Goal: Information Seeking & Learning: Learn about a topic

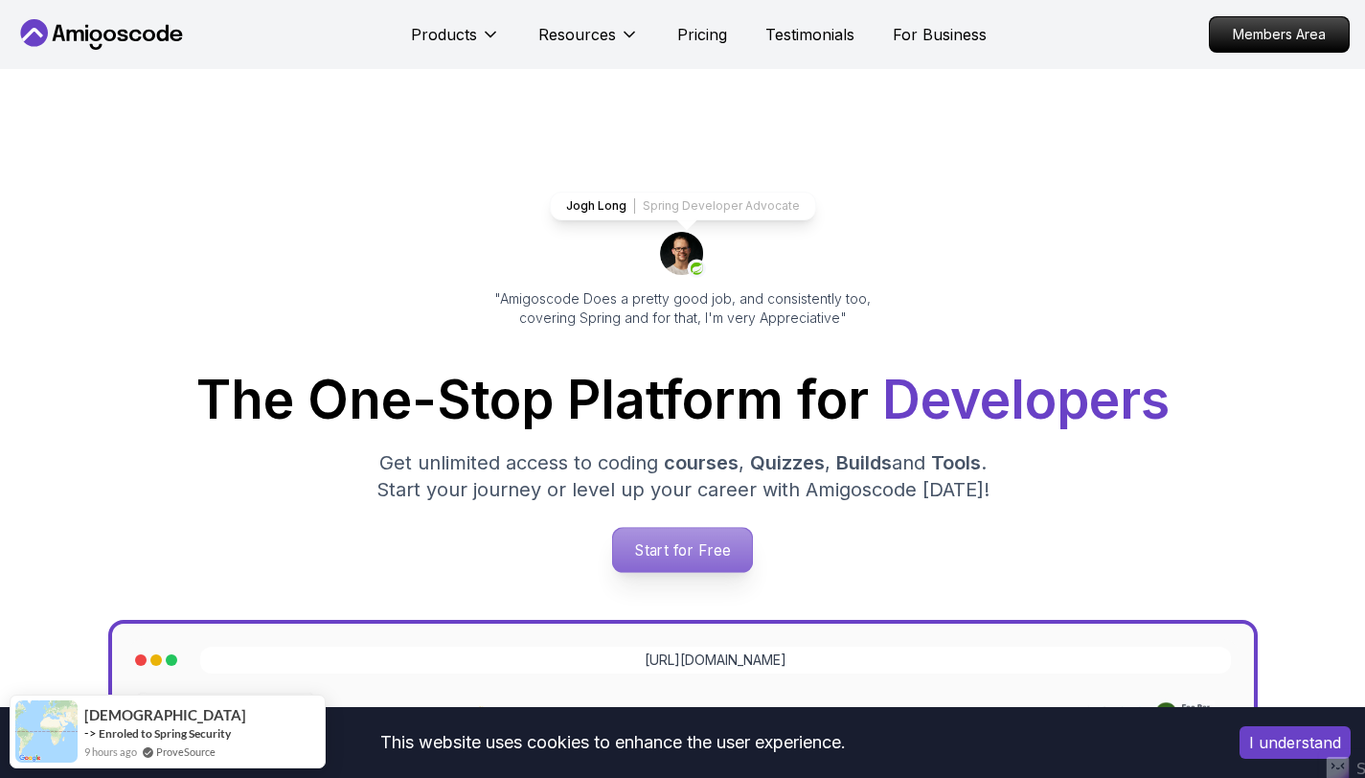
click at [683, 555] on p "Start for Free" at bounding box center [682, 550] width 139 height 44
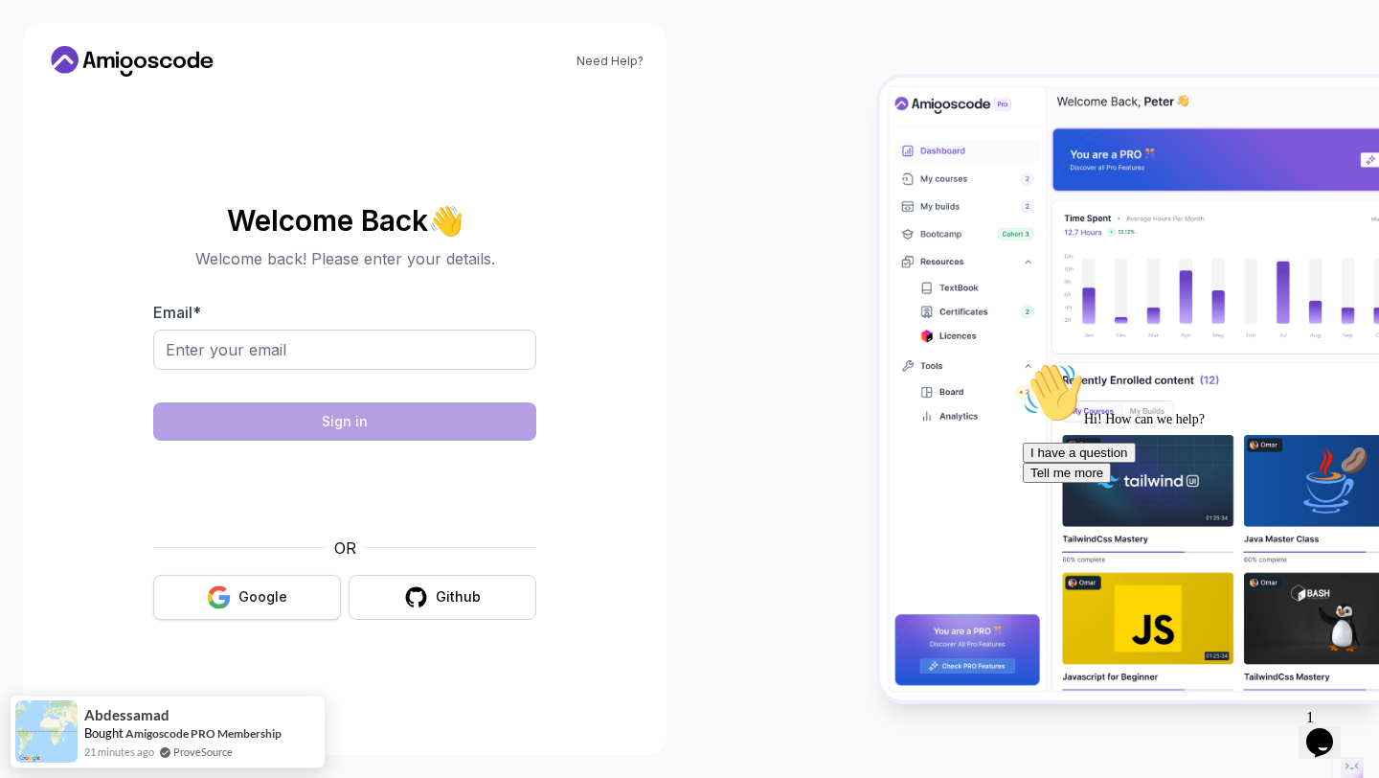
click at [263, 591] on div "Google" at bounding box center [262, 596] width 49 height 19
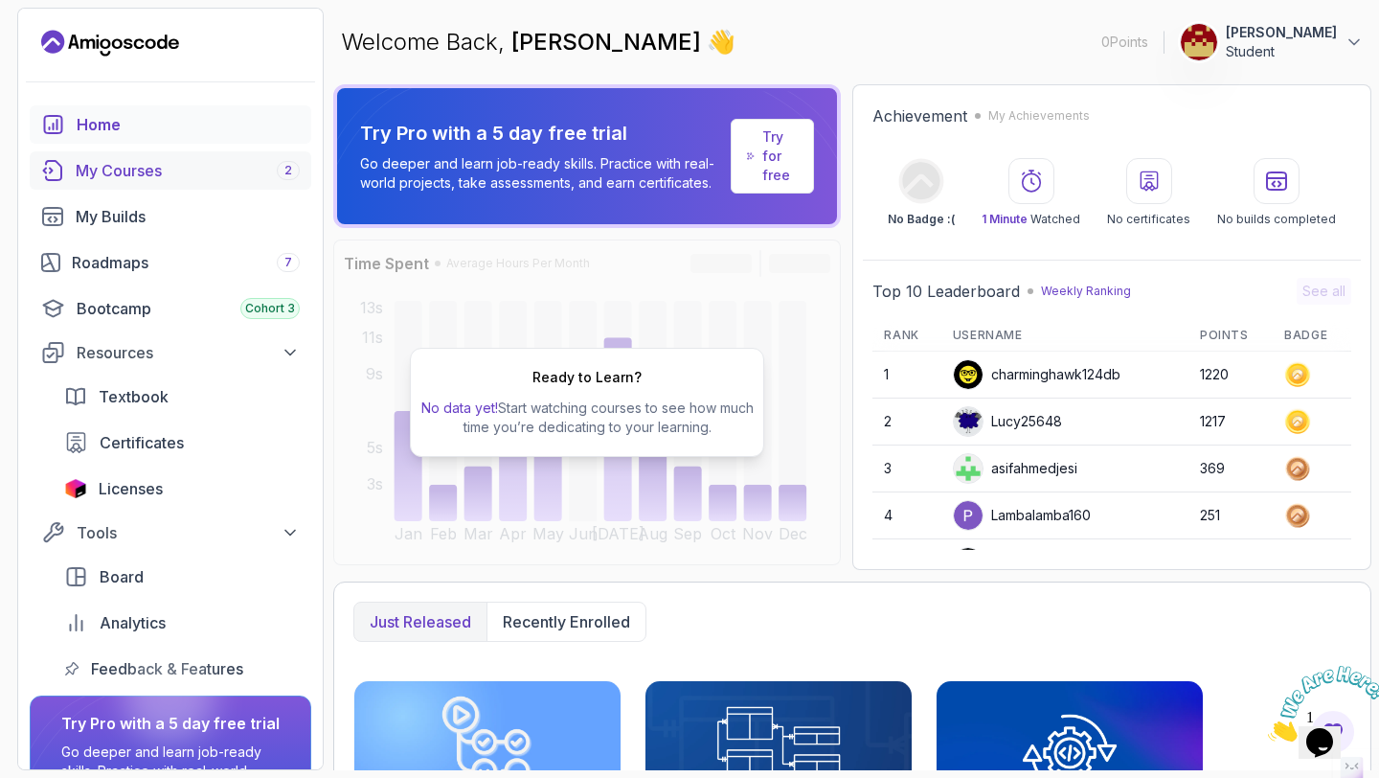
click at [168, 162] on div "My Courses 2" at bounding box center [188, 170] width 224 height 23
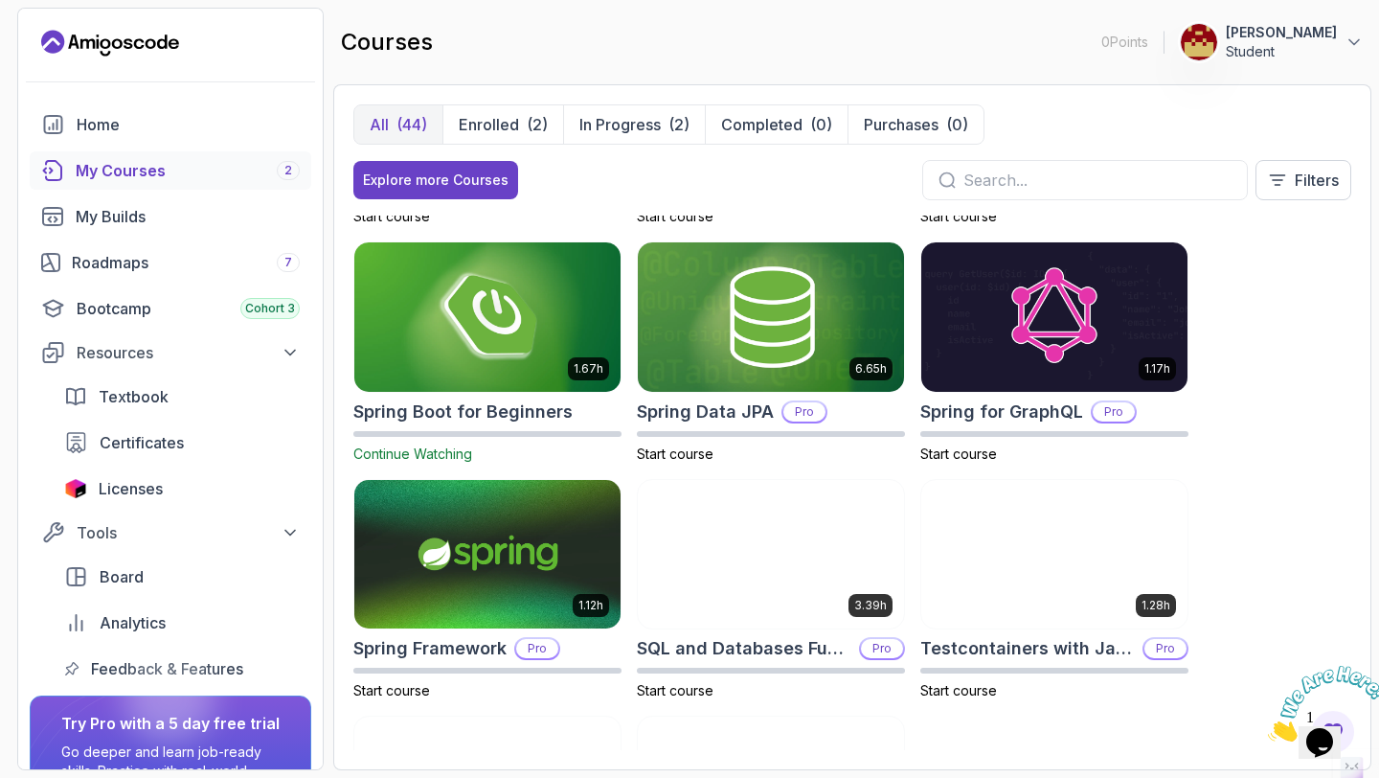
scroll to position [2821, 0]
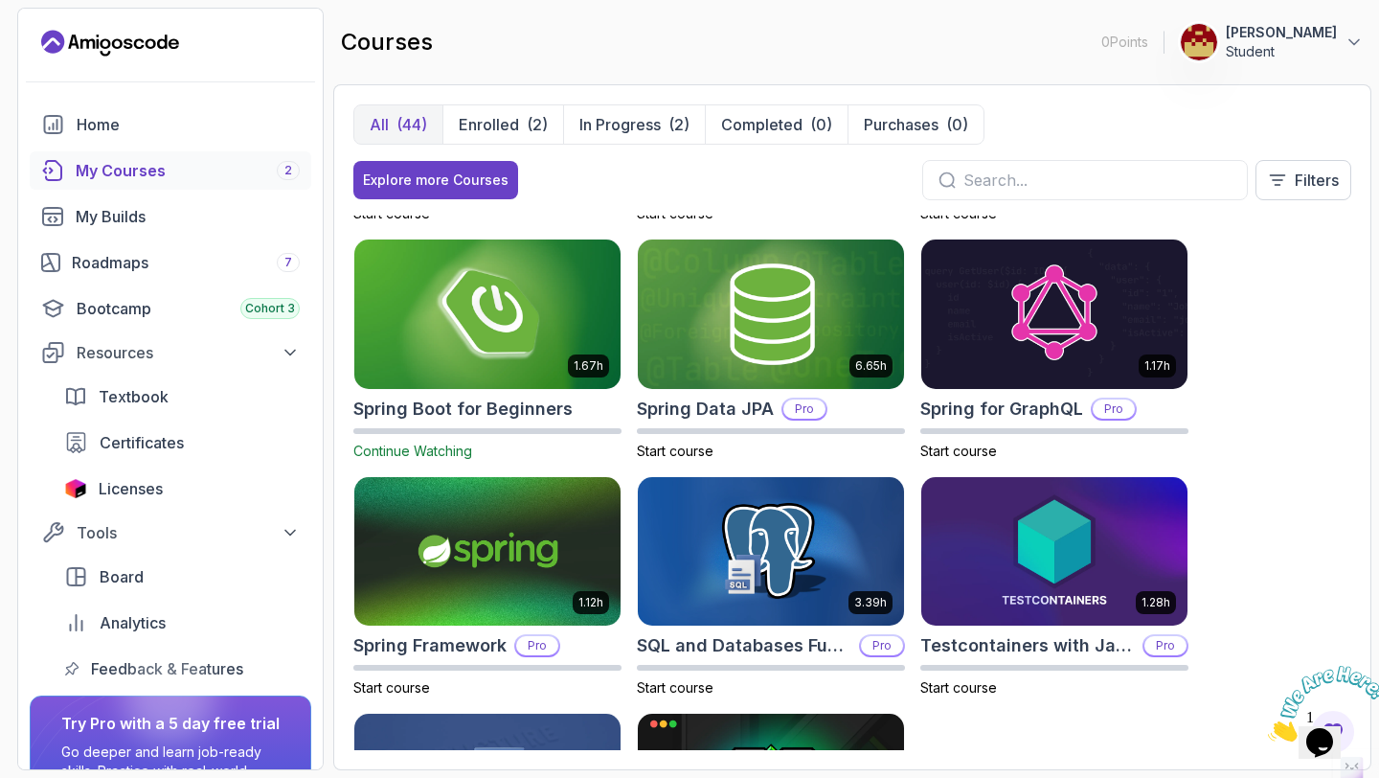
click at [514, 313] on img at bounding box center [488, 314] width 280 height 156
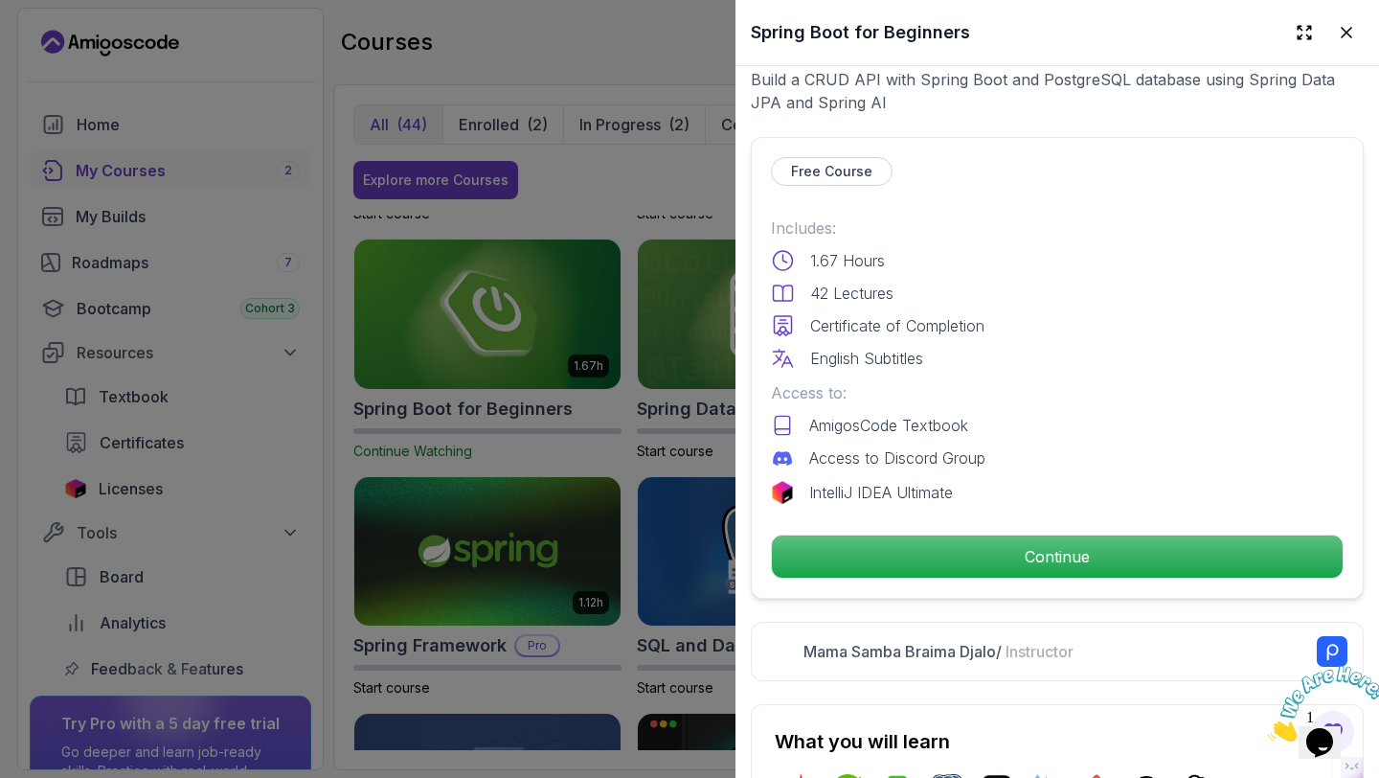
scroll to position [398, 0]
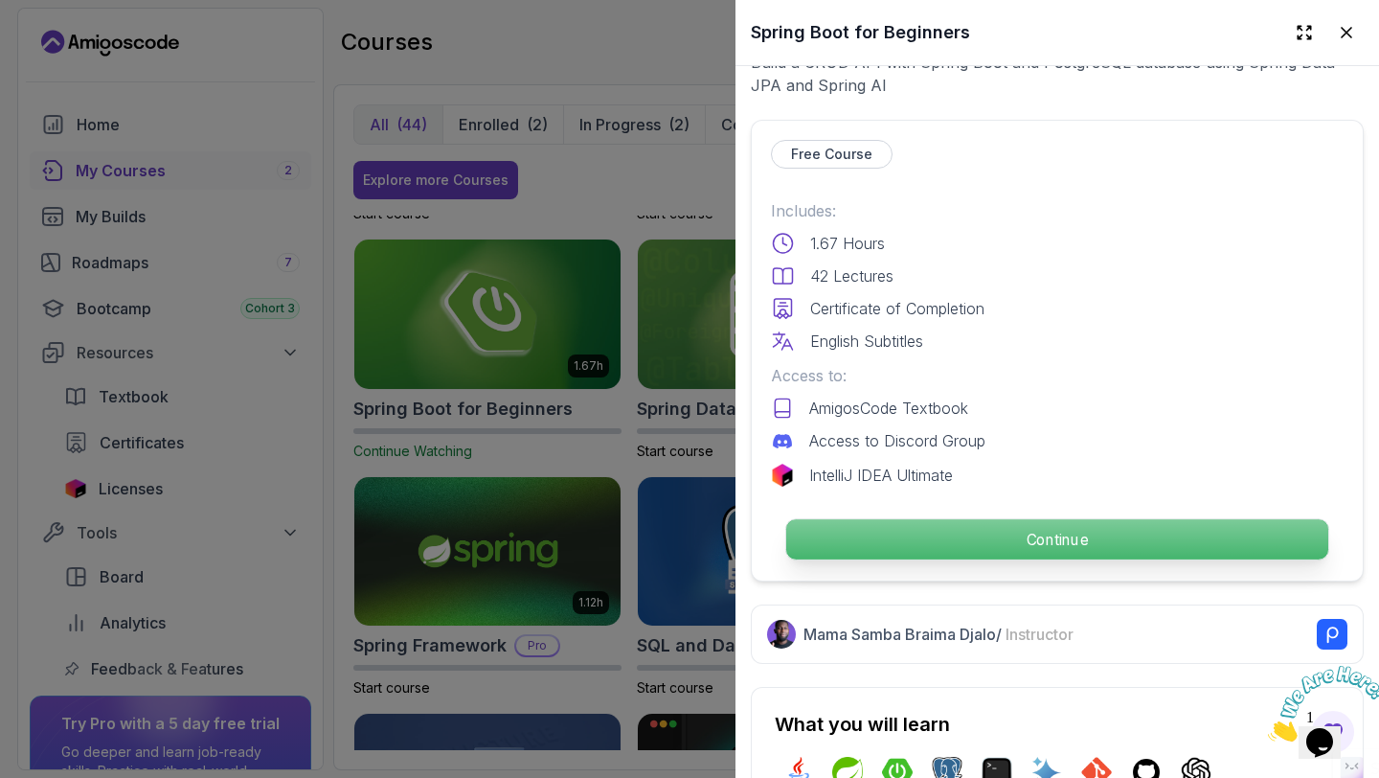
click at [896, 536] on p "Continue" at bounding box center [1057, 539] width 542 height 40
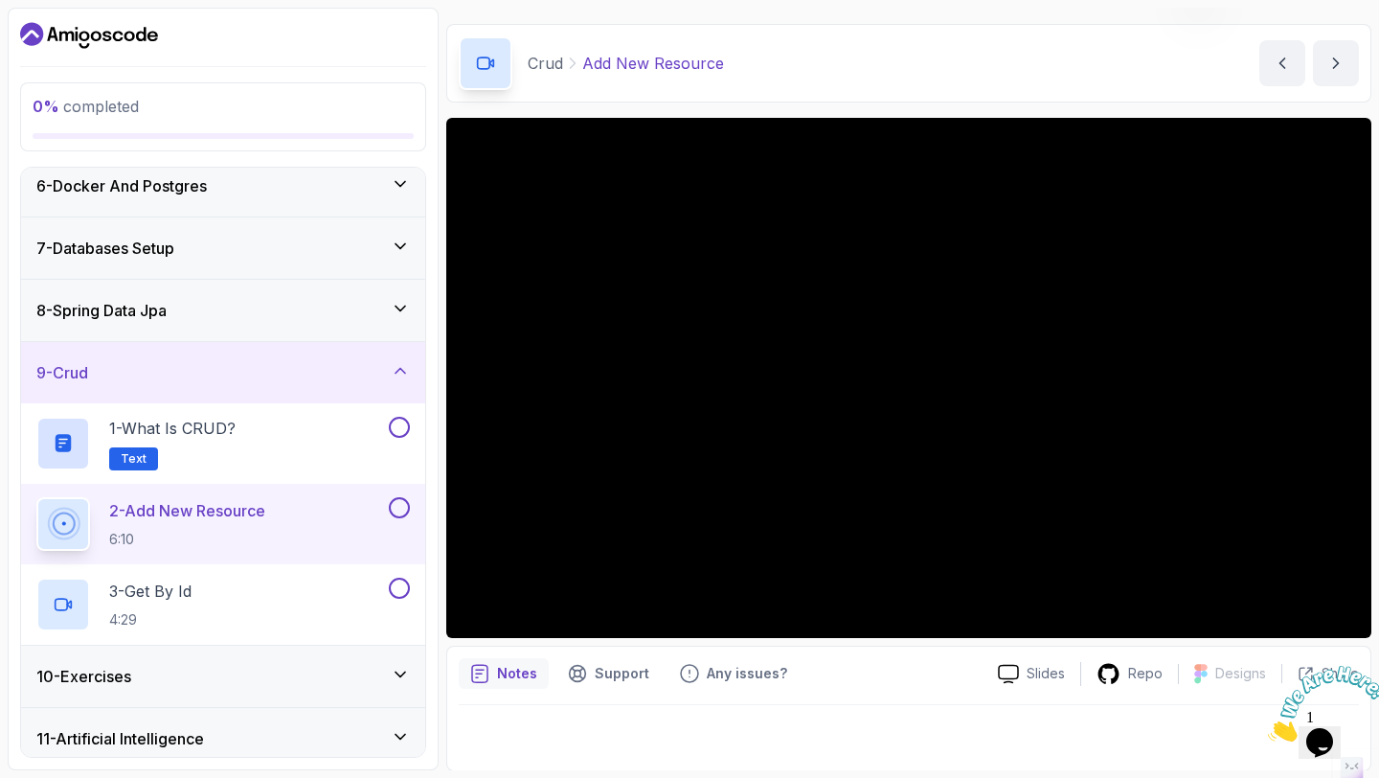
scroll to position [397, 0]
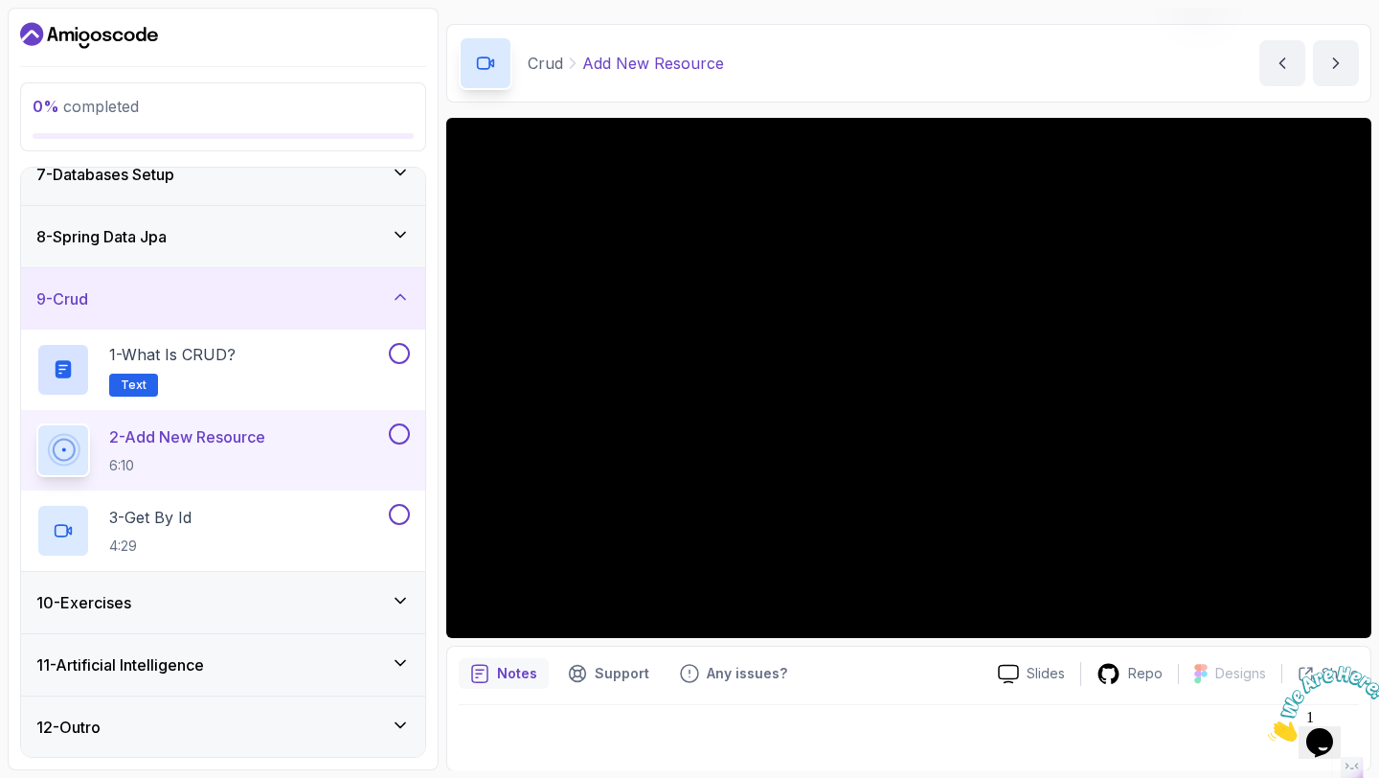
click at [236, 661] on div "11 - Artificial Intelligence" at bounding box center [222, 664] width 373 height 23
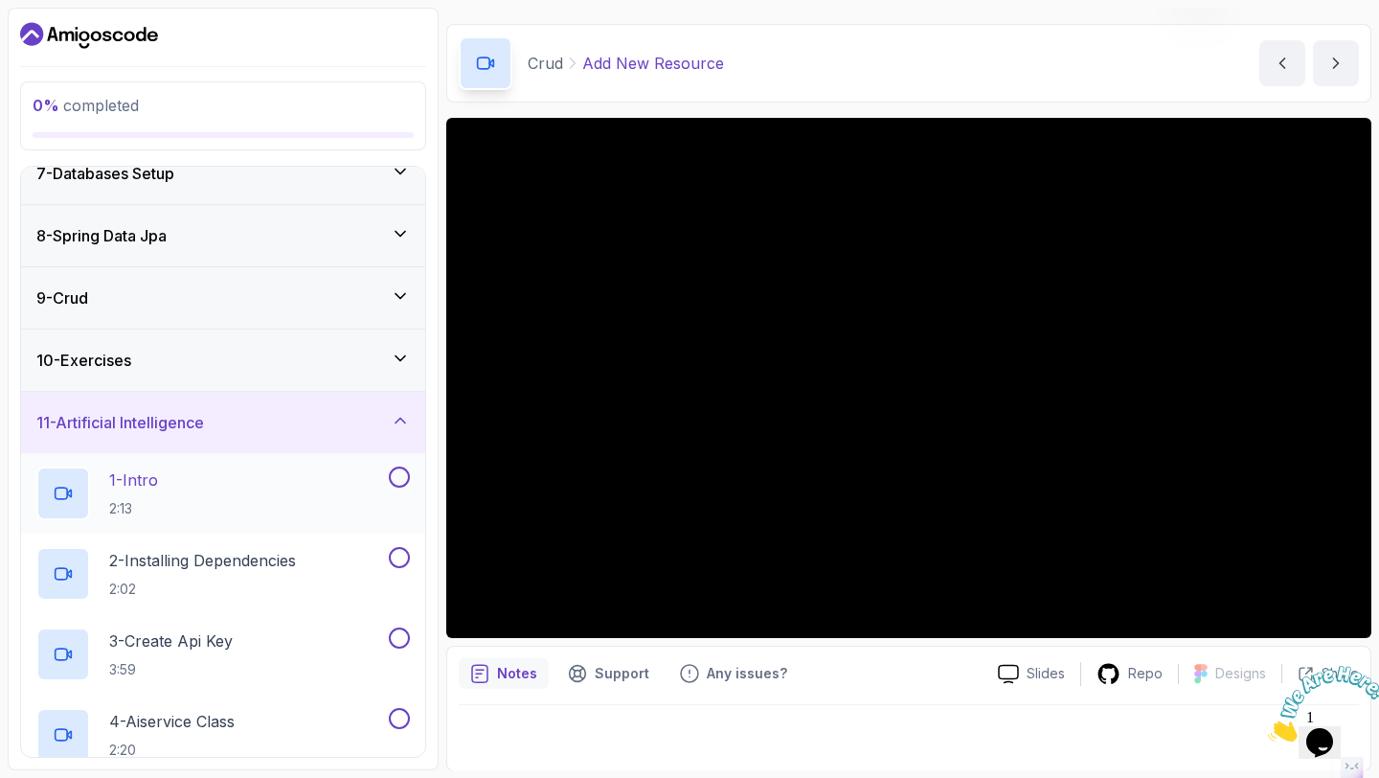
click at [278, 502] on div "1 - Intro 2:13" at bounding box center [210, 493] width 349 height 54
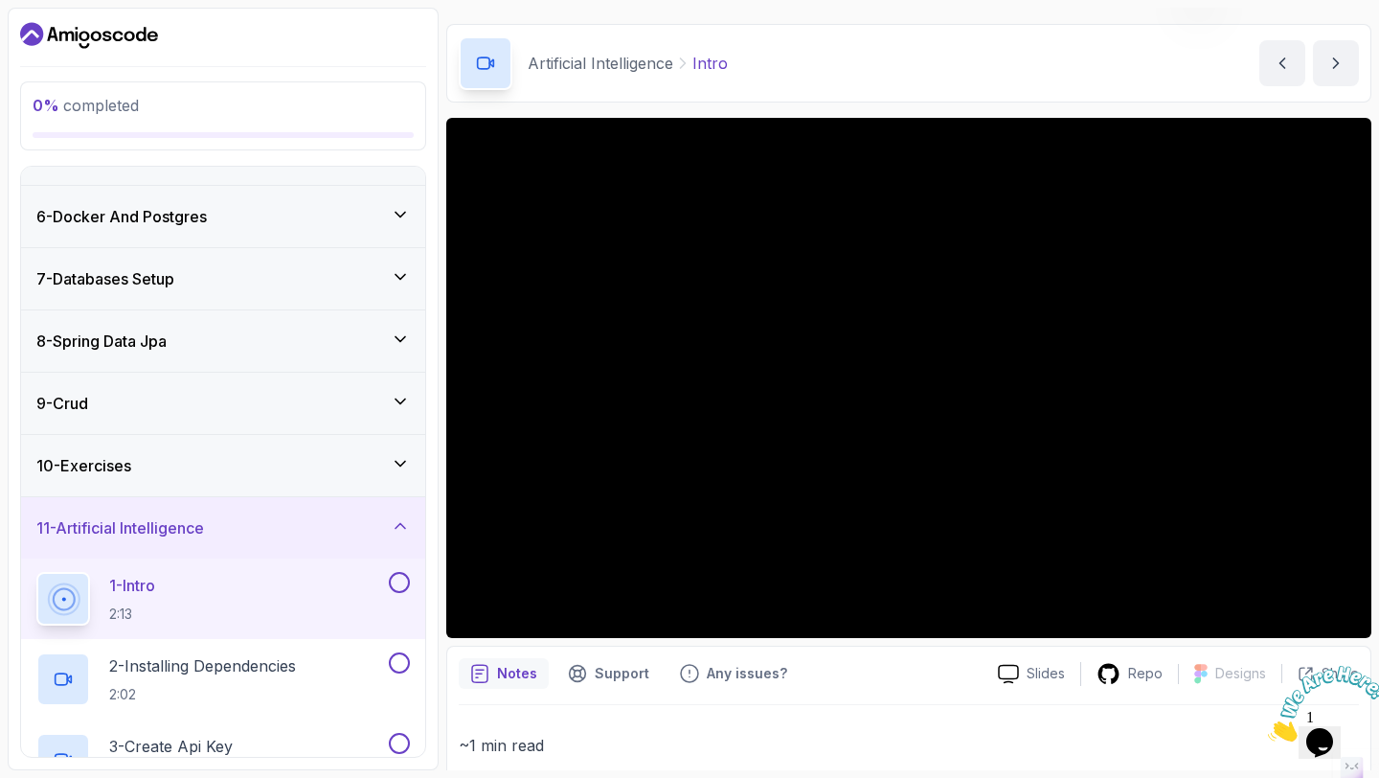
scroll to position [289, 0]
click at [278, 502] on div "11 - Artificial Intelligence" at bounding box center [223, 530] width 404 height 61
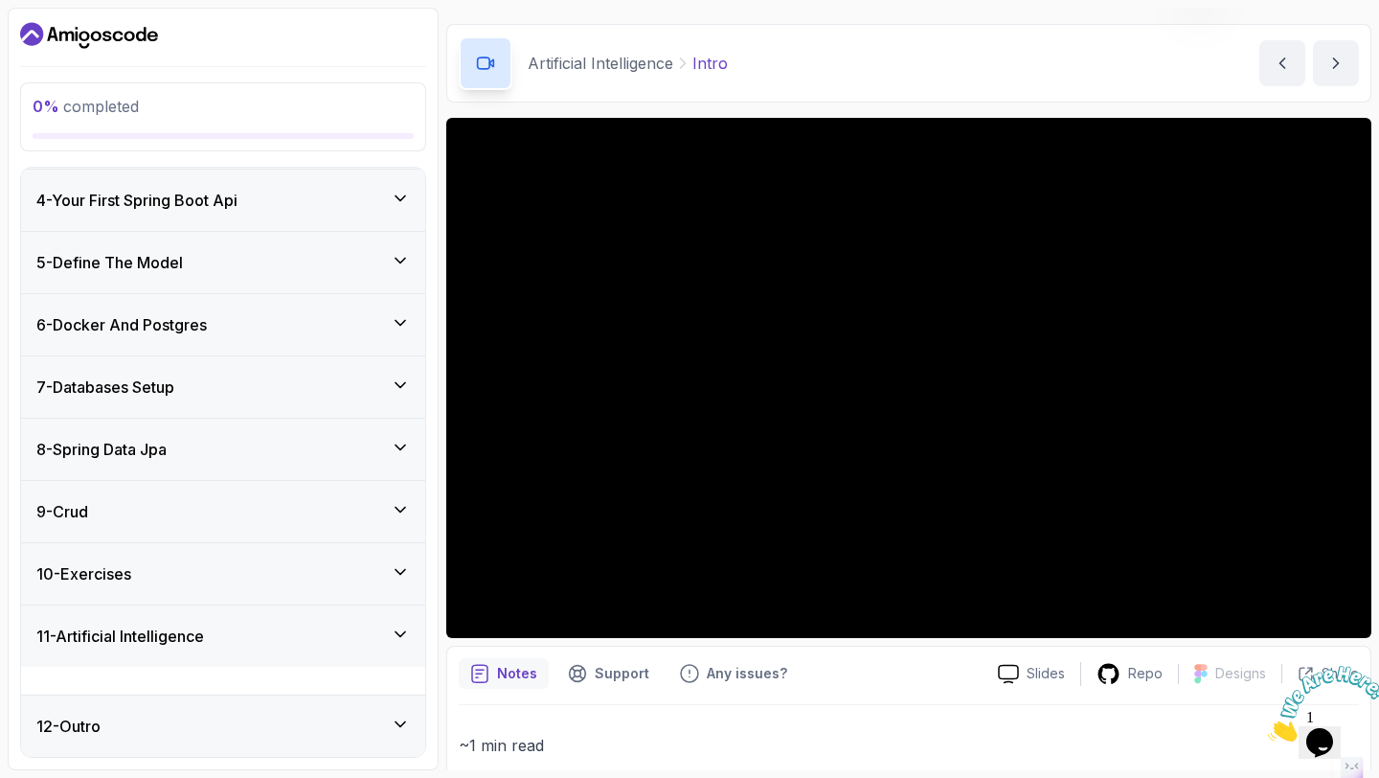
scroll to position [157, 0]
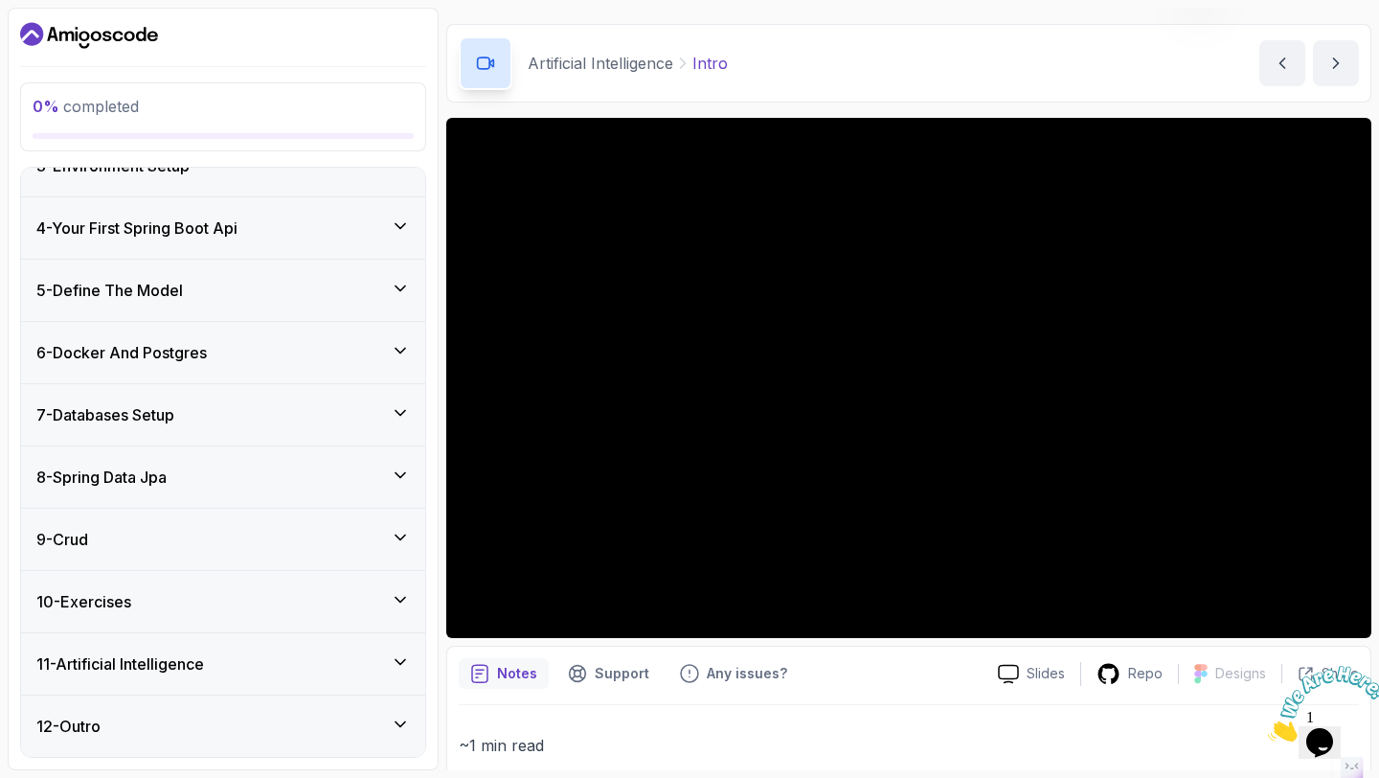
click at [153, 724] on div "12 - Outro" at bounding box center [222, 725] width 373 height 23
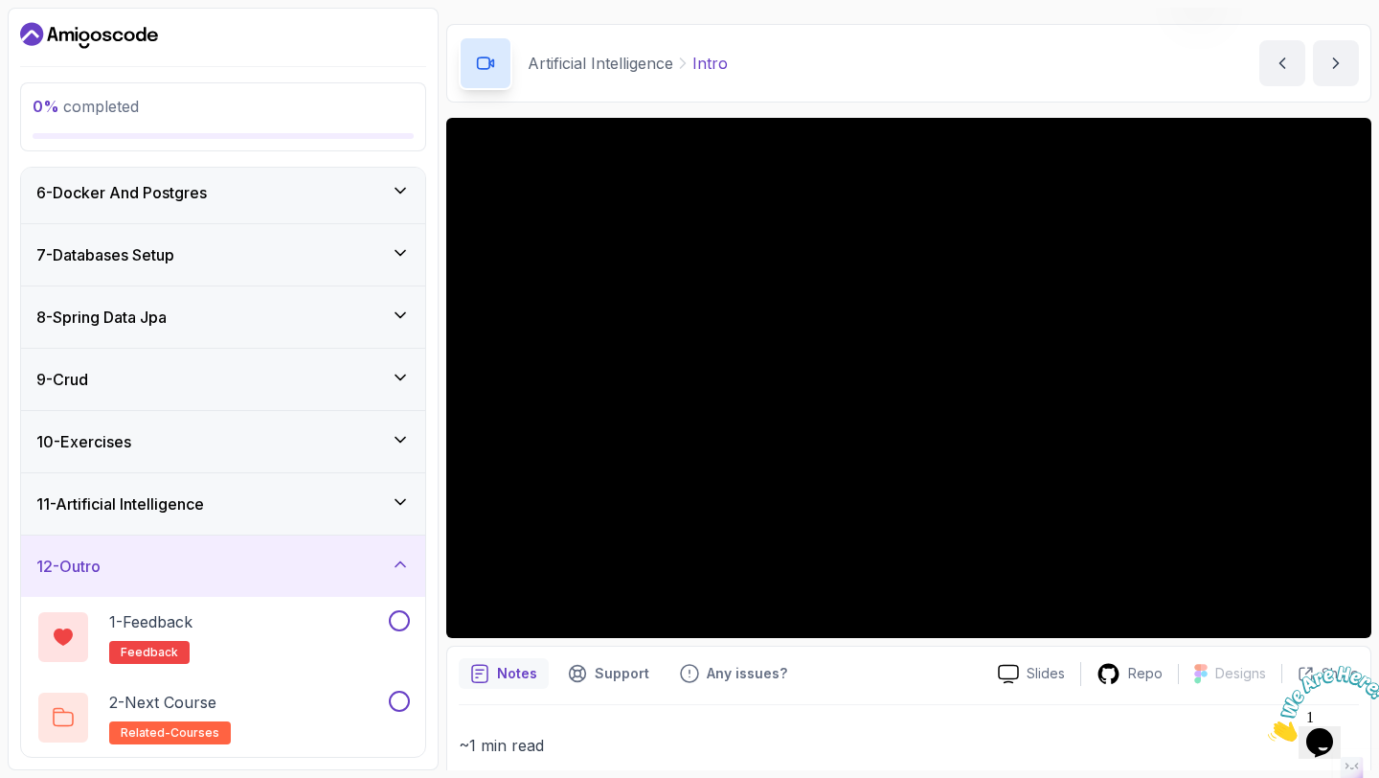
scroll to position [315, 0]
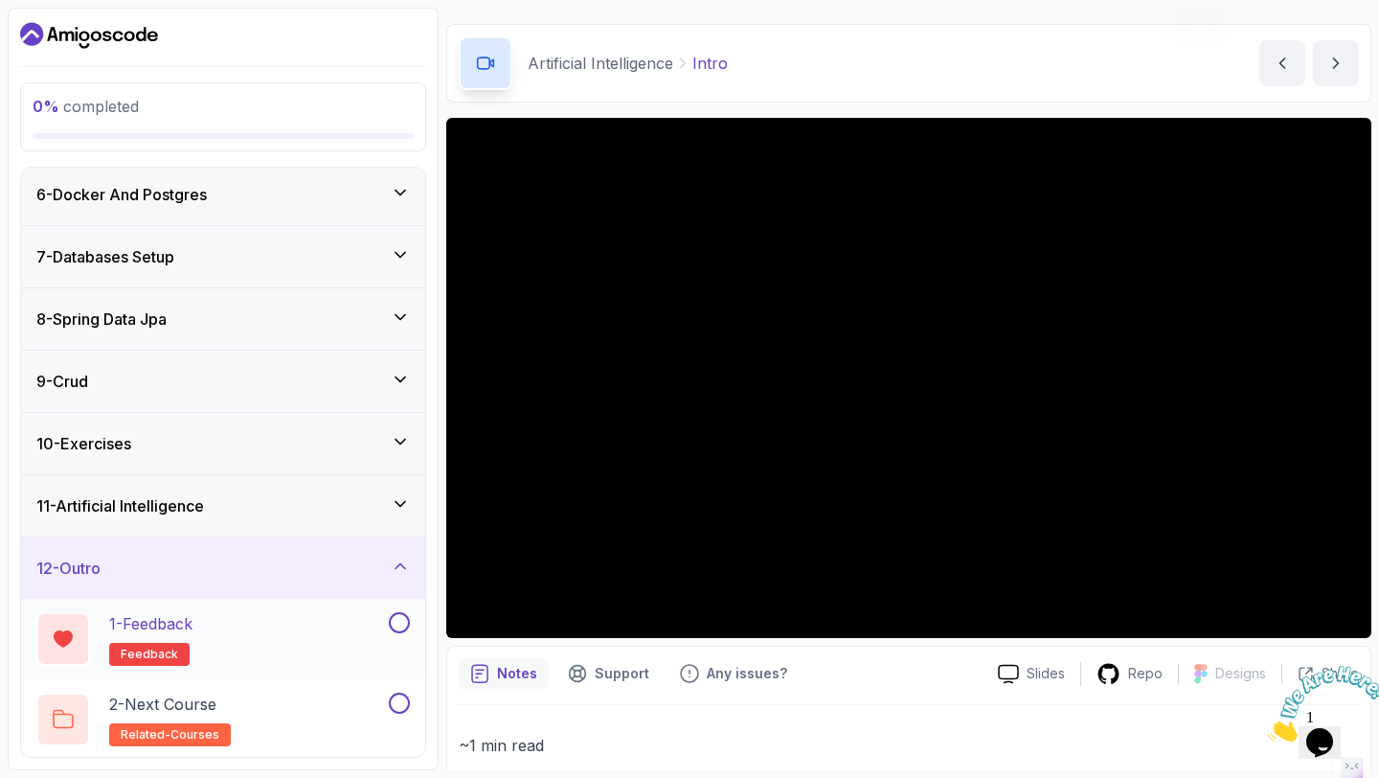
click at [237, 633] on div "1 - Feedback feedback" at bounding box center [210, 639] width 349 height 54
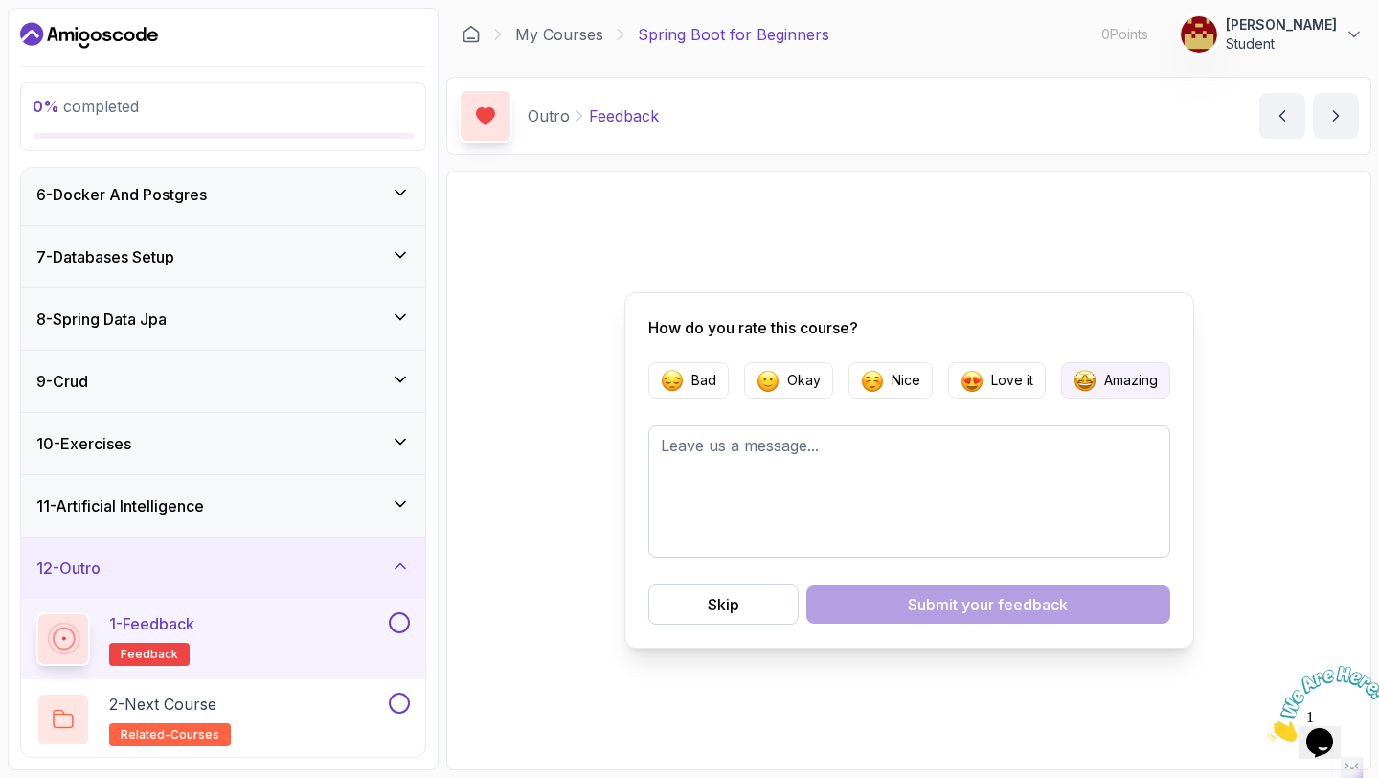
click at [1119, 374] on p "Amazing" at bounding box center [1131, 380] width 54 height 19
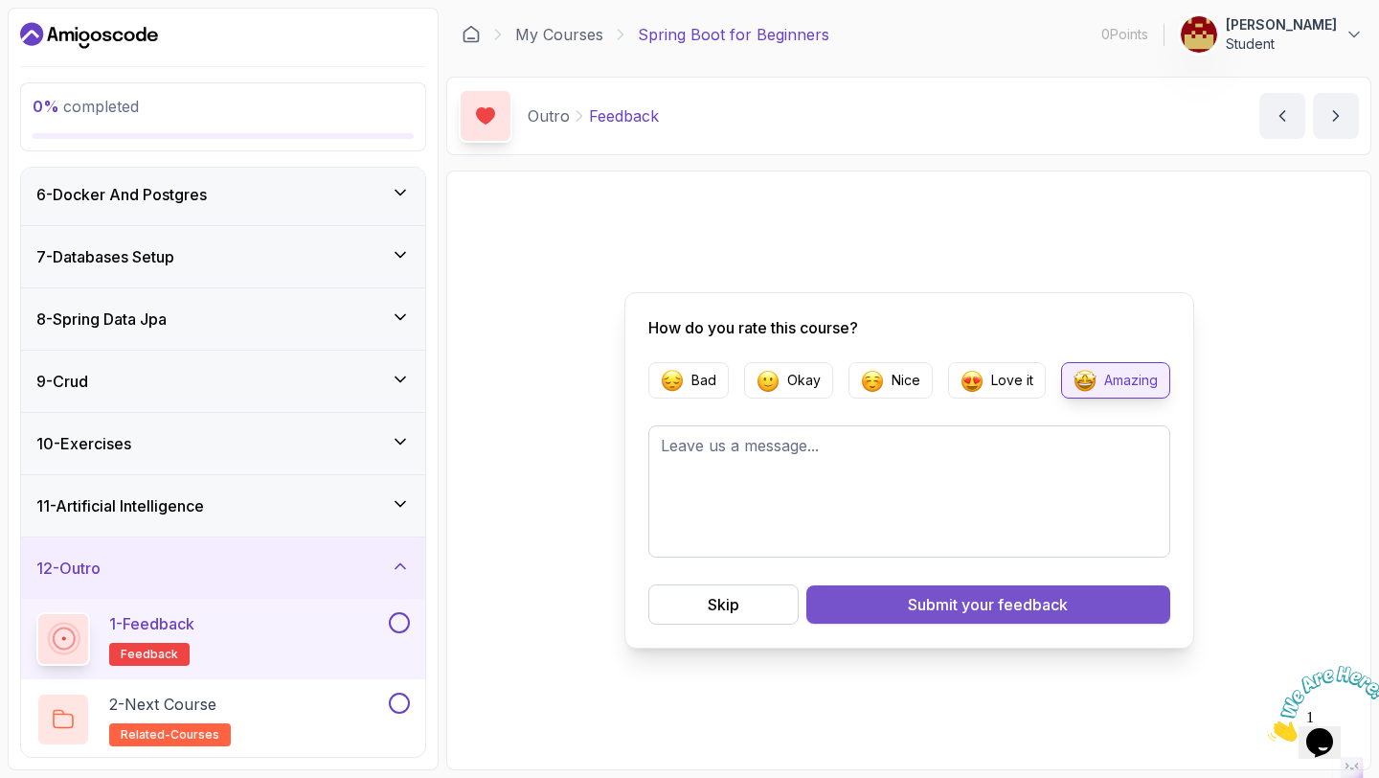
click at [962, 604] on span "your feedback" at bounding box center [1014, 604] width 106 height 23
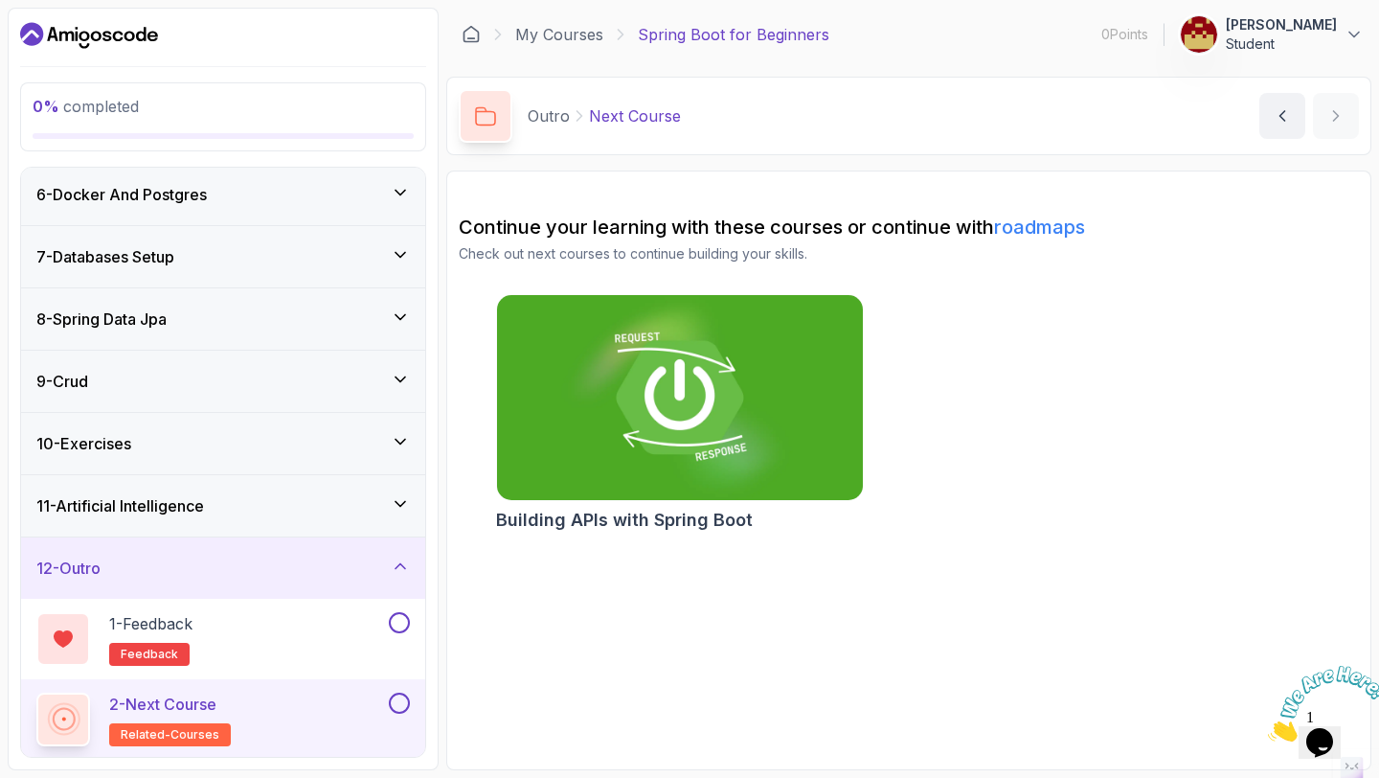
click at [647, 413] on img at bounding box center [679, 397] width 384 height 215
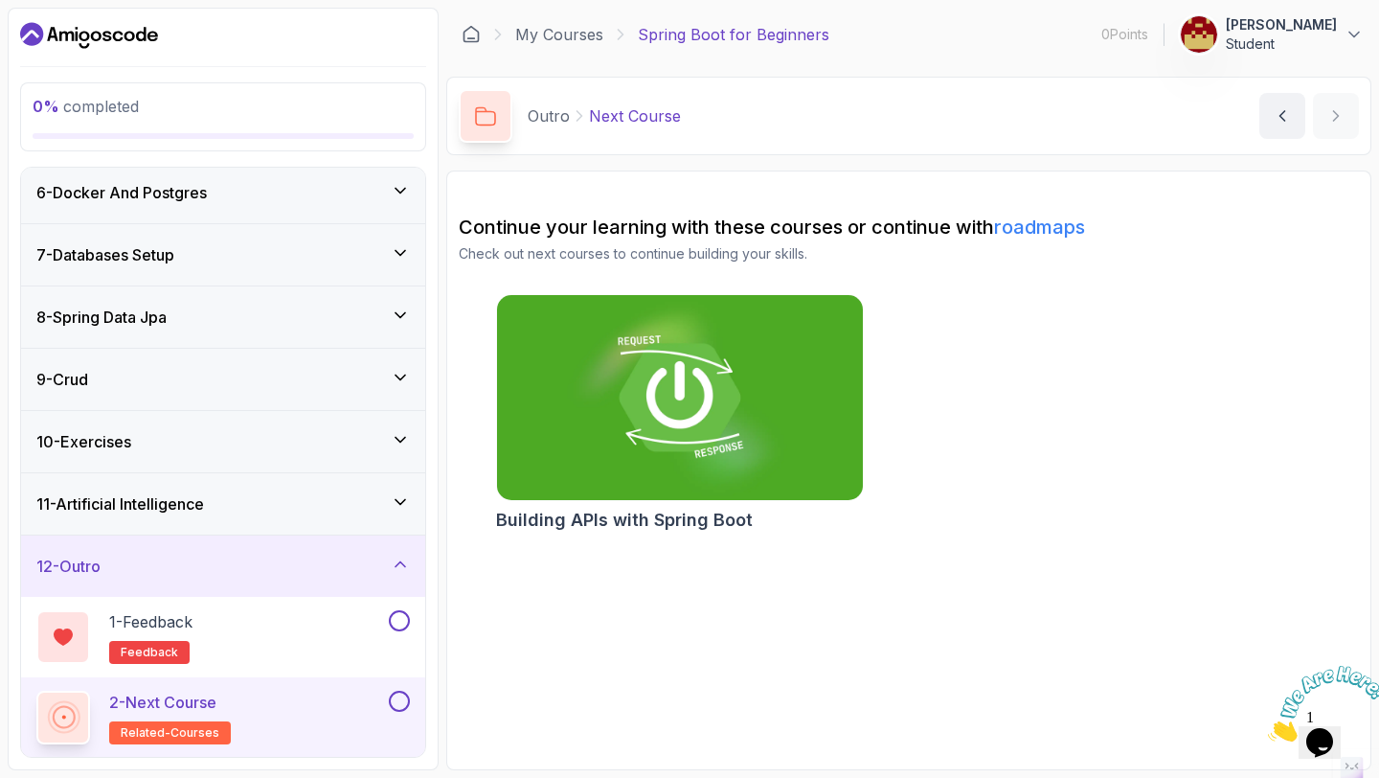
click at [192, 507] on h3 "11 - Artificial Intelligence" at bounding box center [120, 503] width 168 height 23
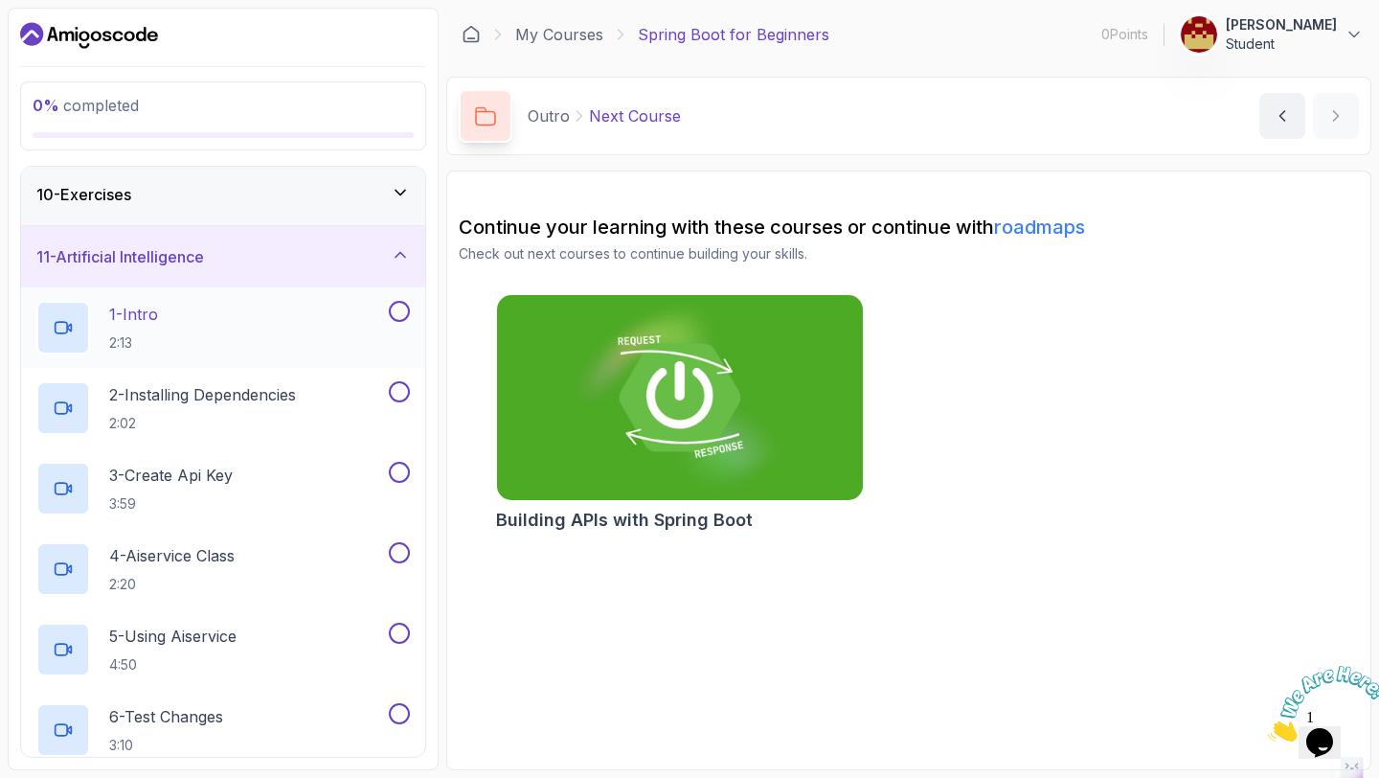
scroll to position [574, 0]
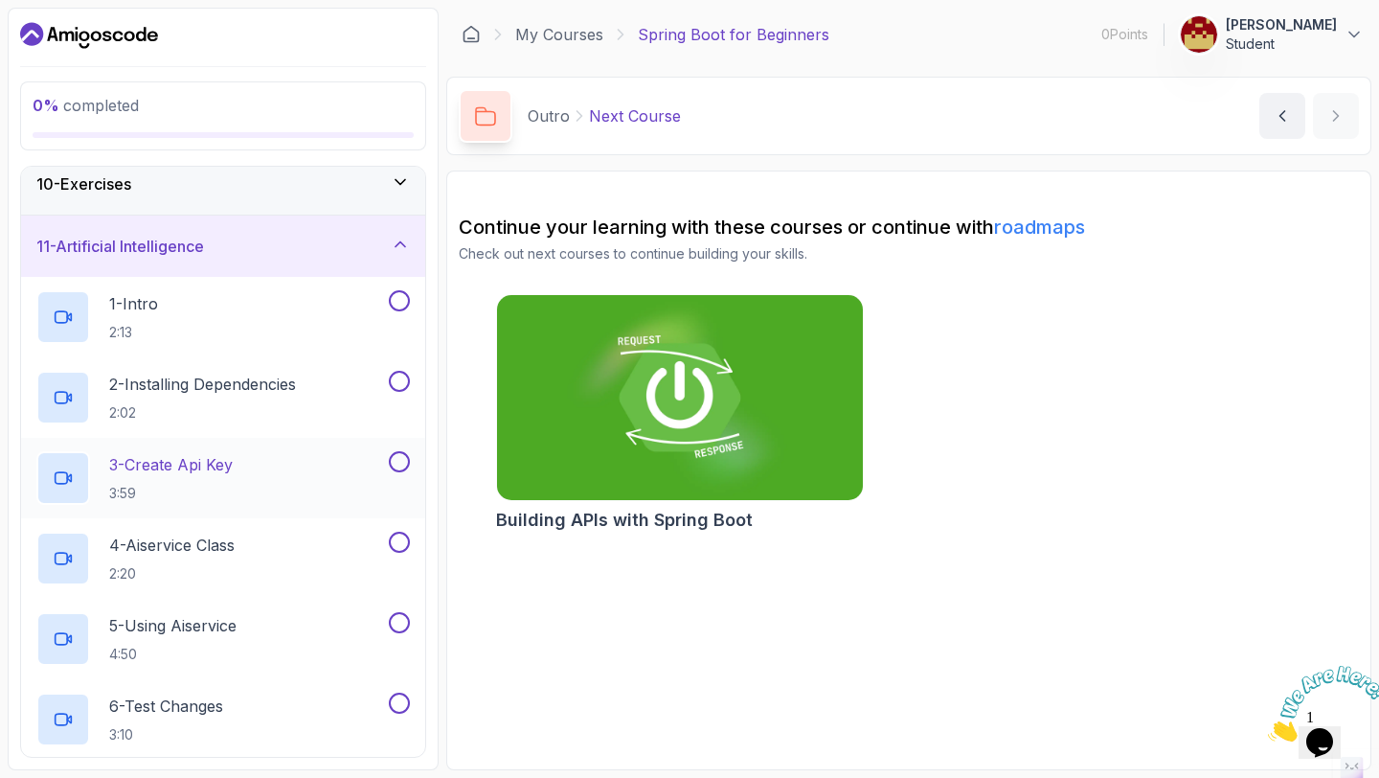
click at [255, 471] on div "3 - Create Api Key 3:59" at bounding box center [210, 478] width 349 height 54
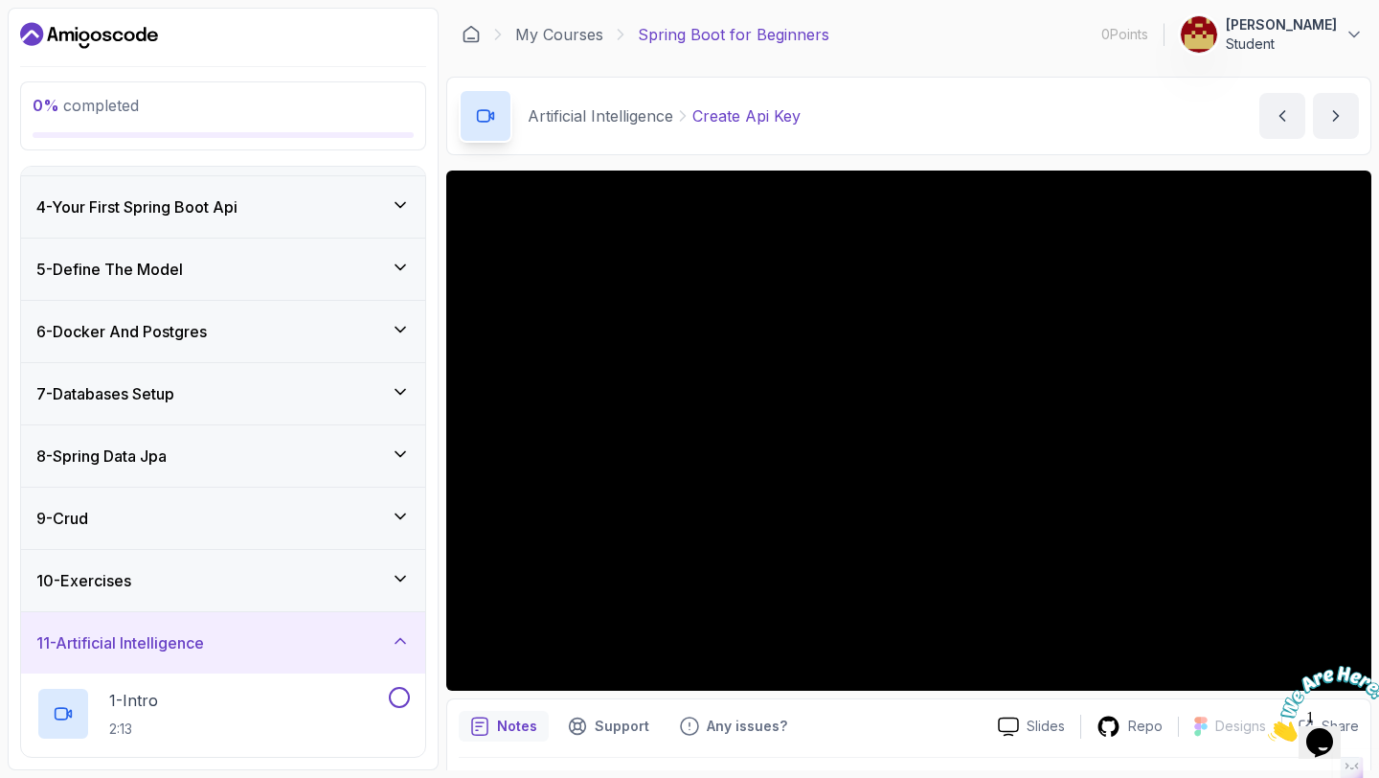
scroll to position [173, 0]
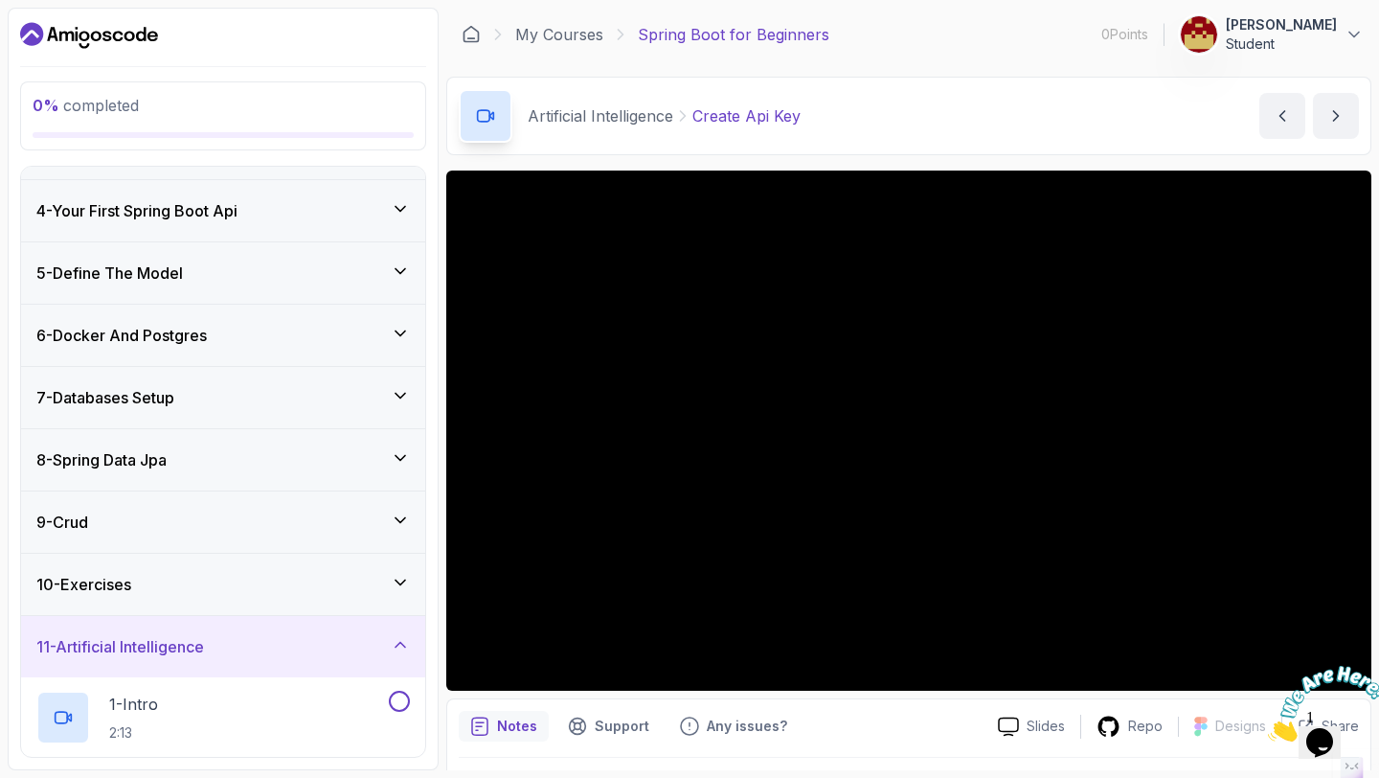
click at [215, 502] on div "9 - Crud" at bounding box center [223, 521] width 404 height 61
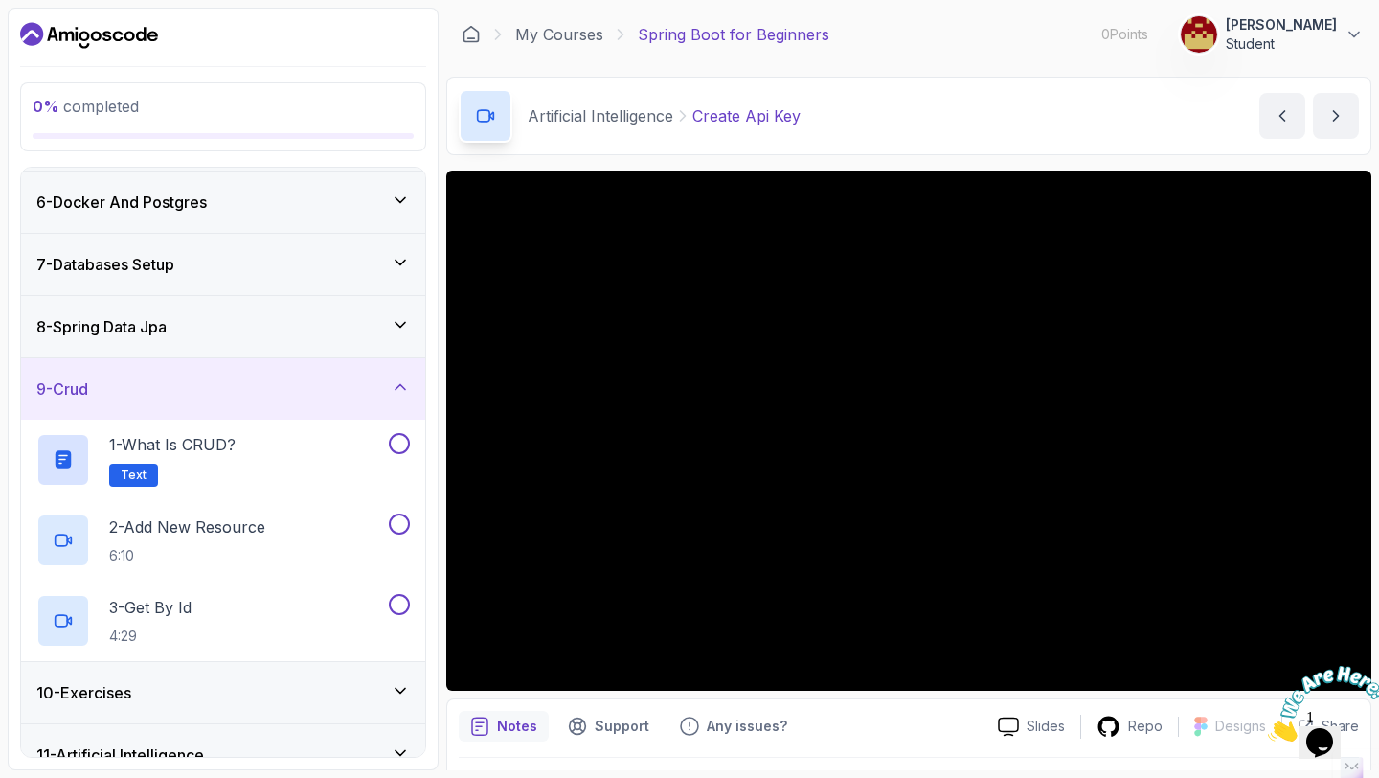
scroll to position [308, 0]
click at [262, 467] on div "1 - What is CRUD? Text" at bounding box center [210, 459] width 349 height 54
click at [276, 457] on div "1 - What is CRUD? Text" at bounding box center [210, 459] width 349 height 54
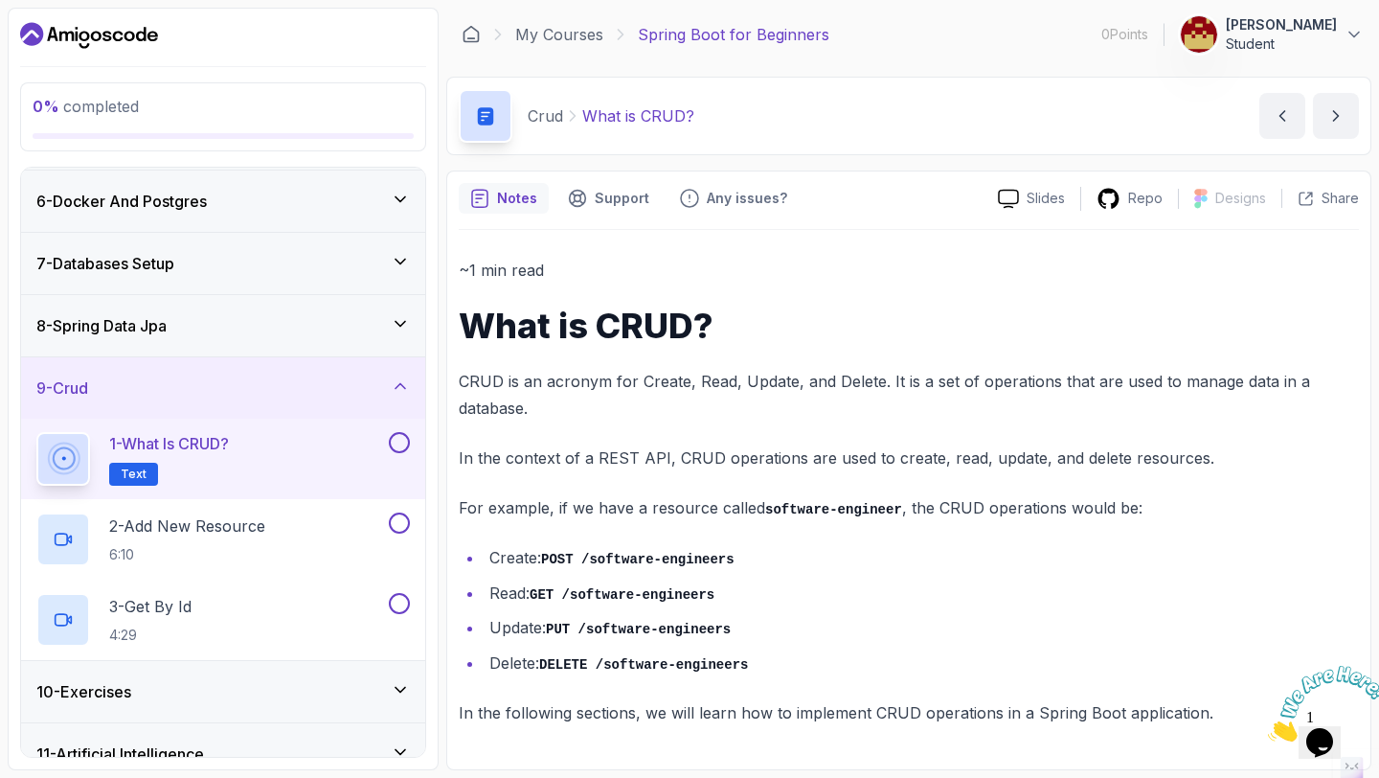
click at [710, 573] on ul "Create: POST /software-engineers Read: GET /software-engineers Update: PUT /sof…" at bounding box center [909, 610] width 900 height 132
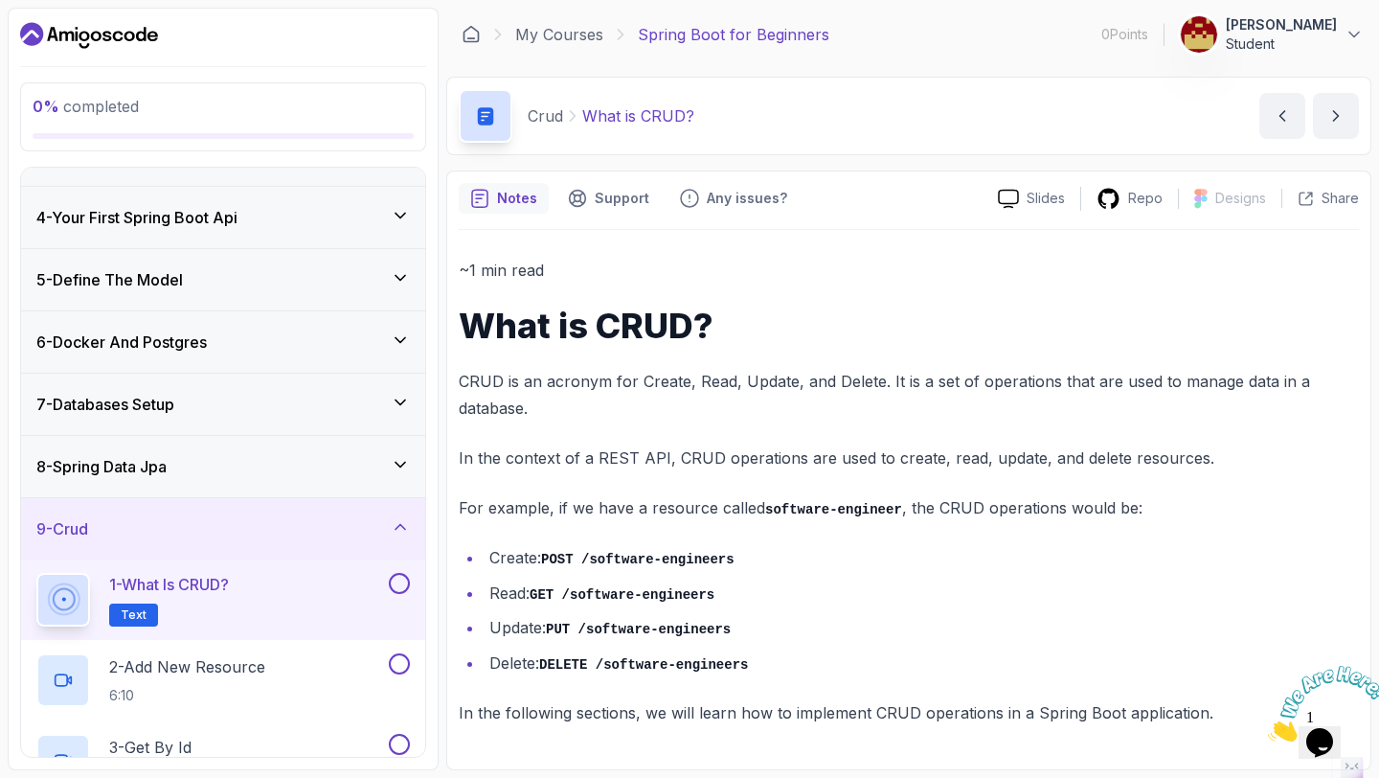
scroll to position [167, 0]
click at [200, 476] on div "8 - Spring Data Jpa" at bounding box center [222, 467] width 373 height 23
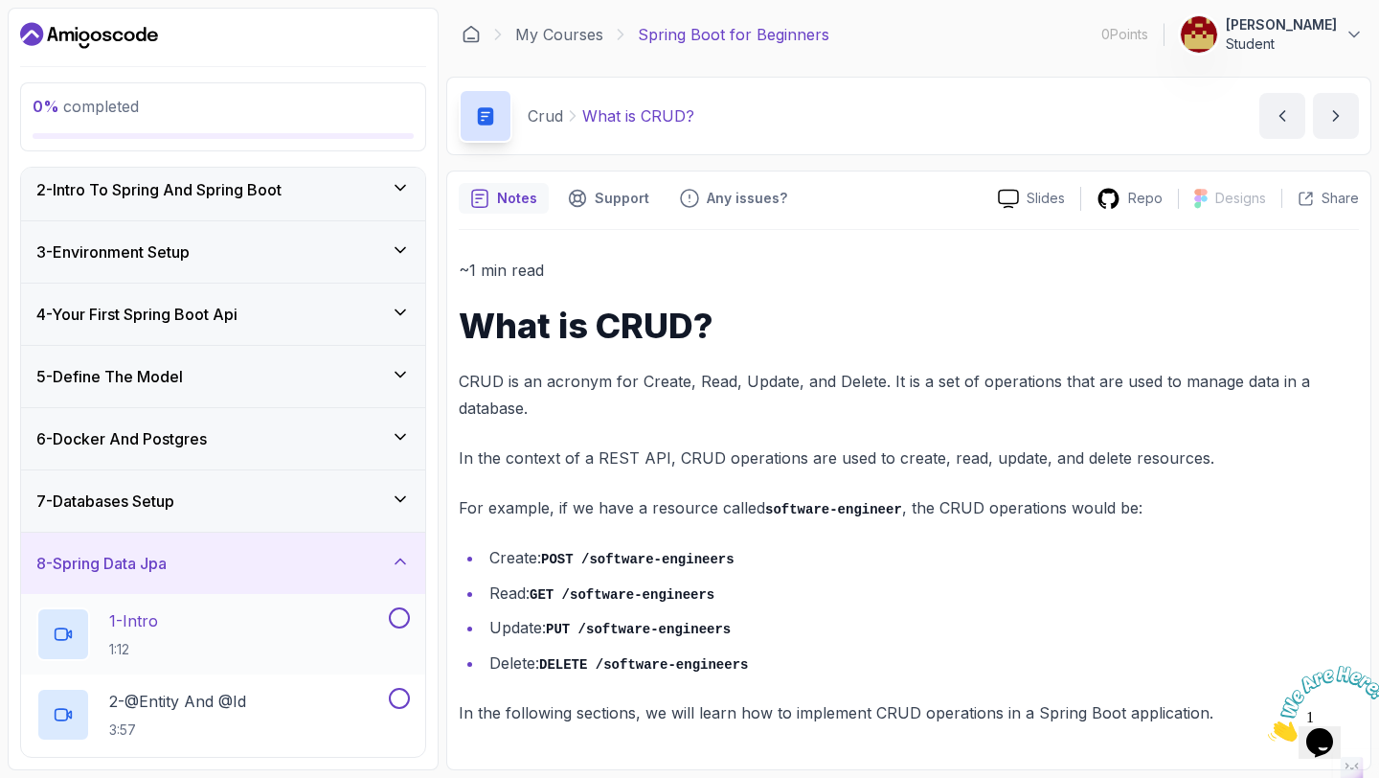
scroll to position [0, 0]
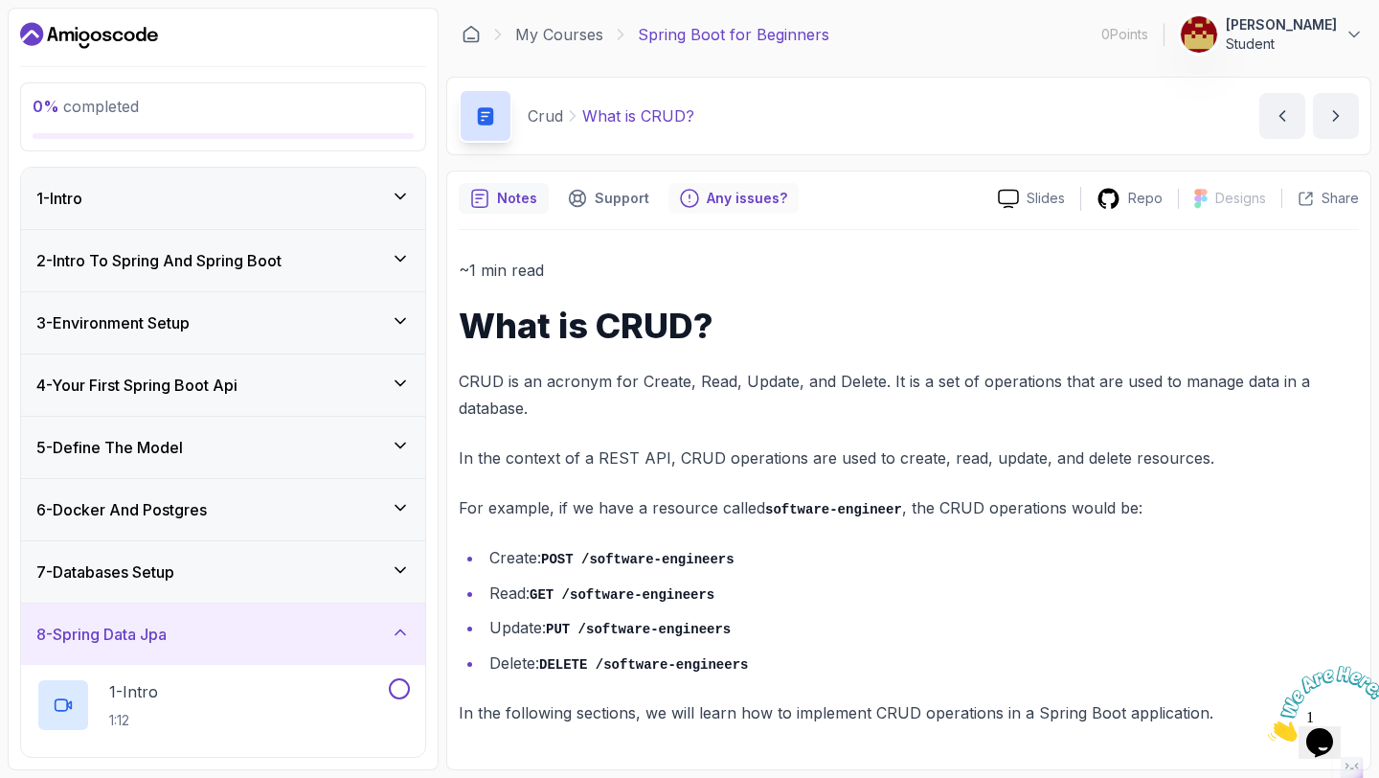
click at [707, 189] on p "Any issues?" at bounding box center [747, 198] width 80 height 19
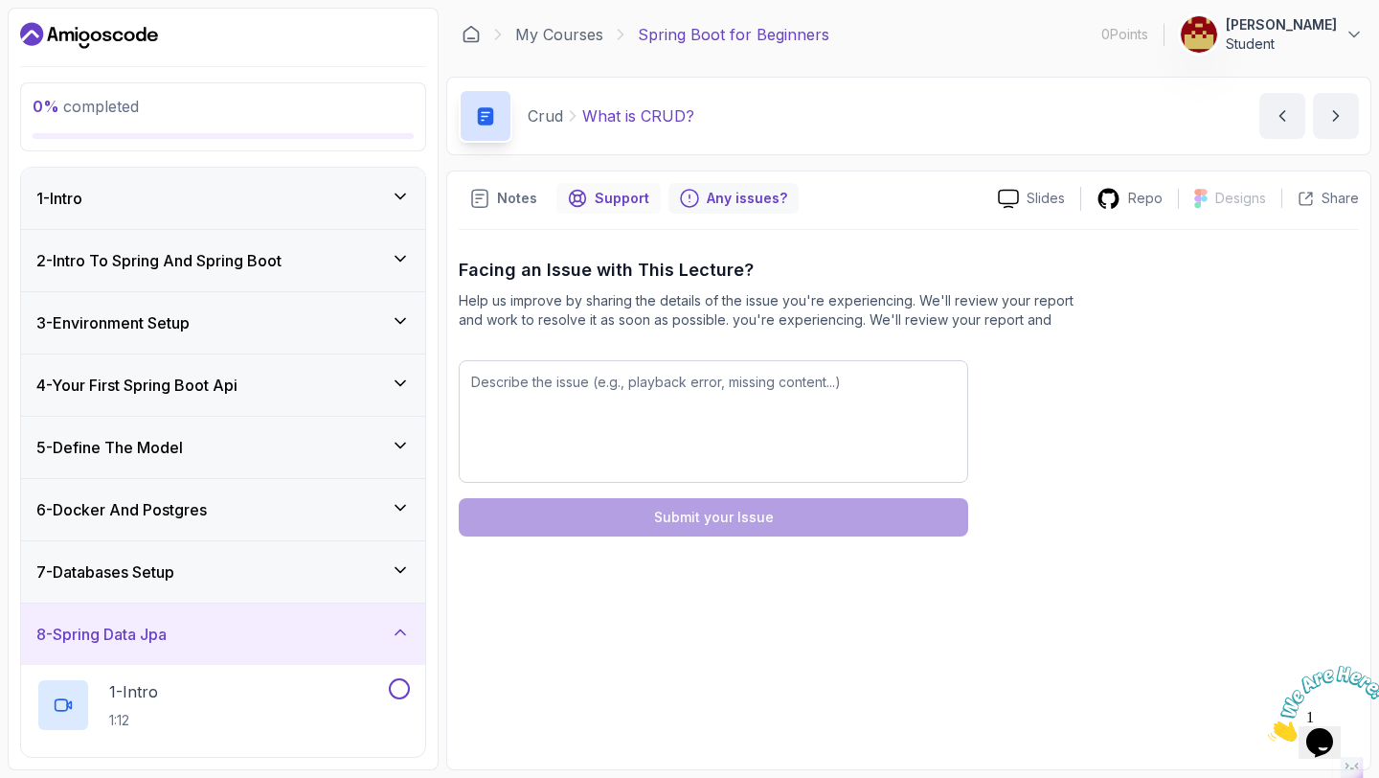
click at [623, 189] on p "Support" at bounding box center [622, 198] width 55 height 19
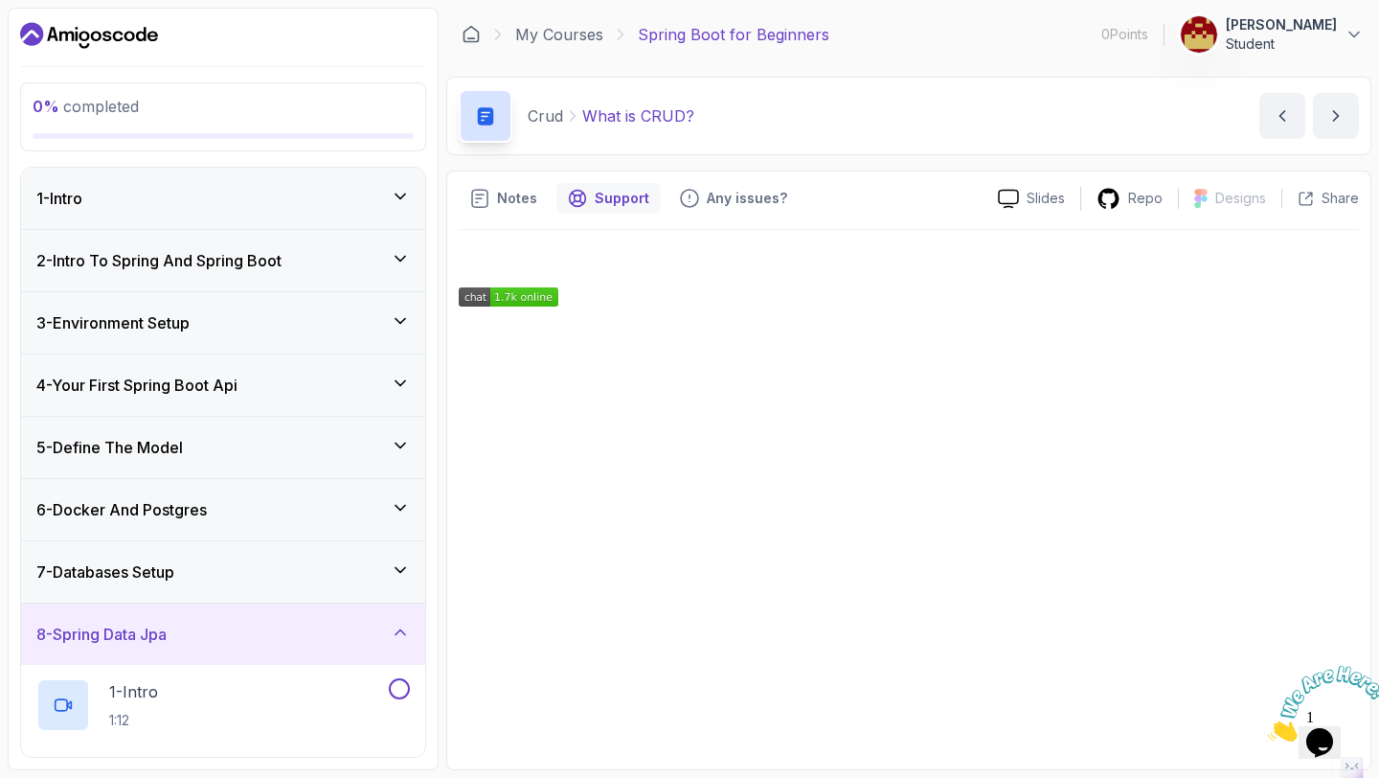
click at [557, 243] on div at bounding box center [909, 494] width 900 height 528
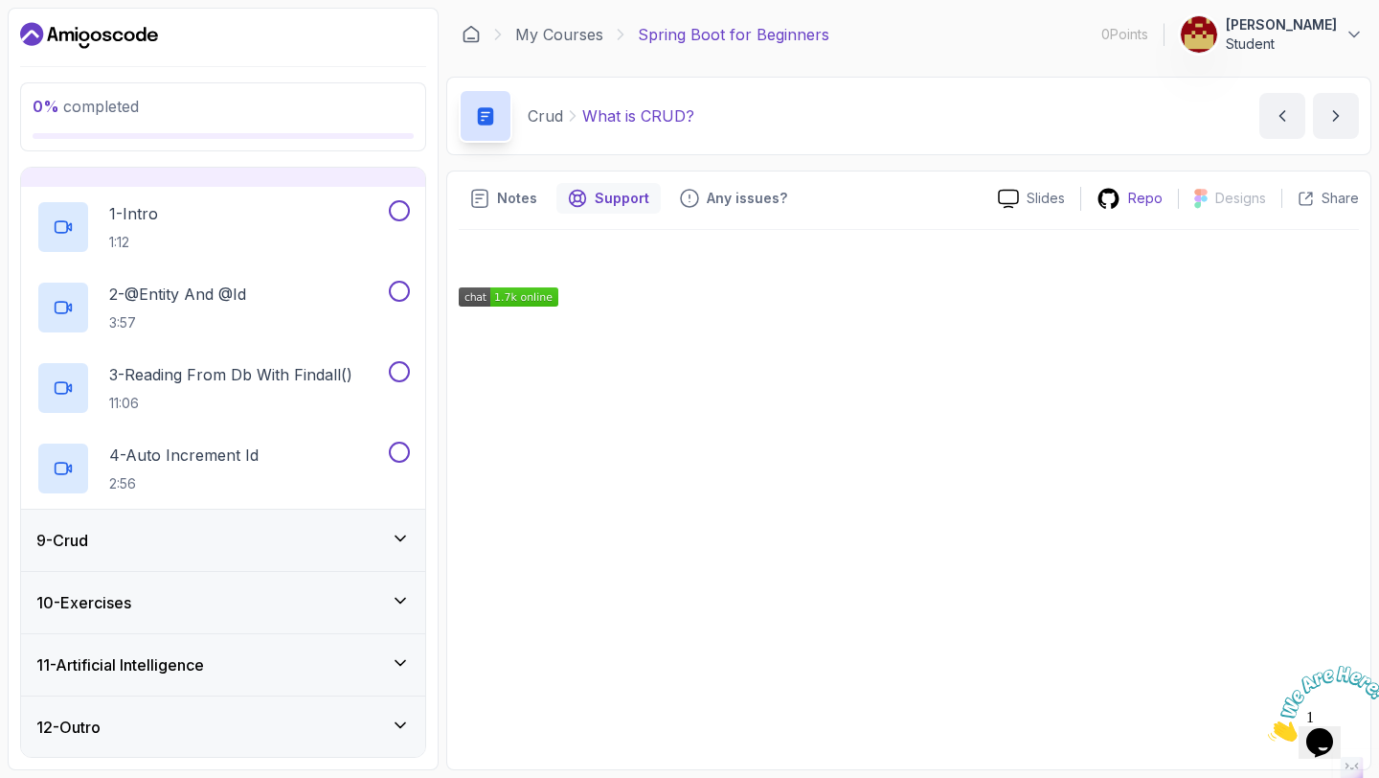
click at [1118, 201] on icon at bounding box center [1108, 198] width 21 height 20
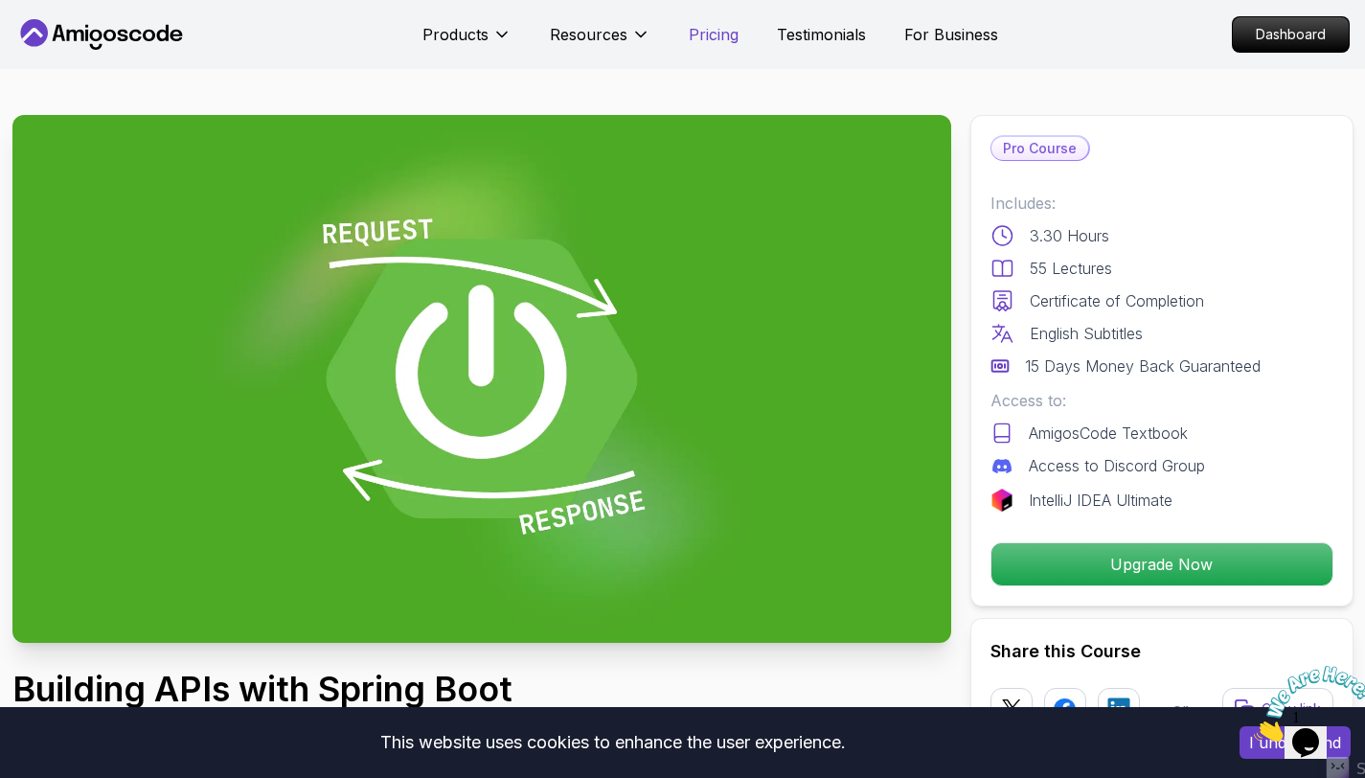
click at [724, 30] on p "Pricing" at bounding box center [714, 34] width 50 height 23
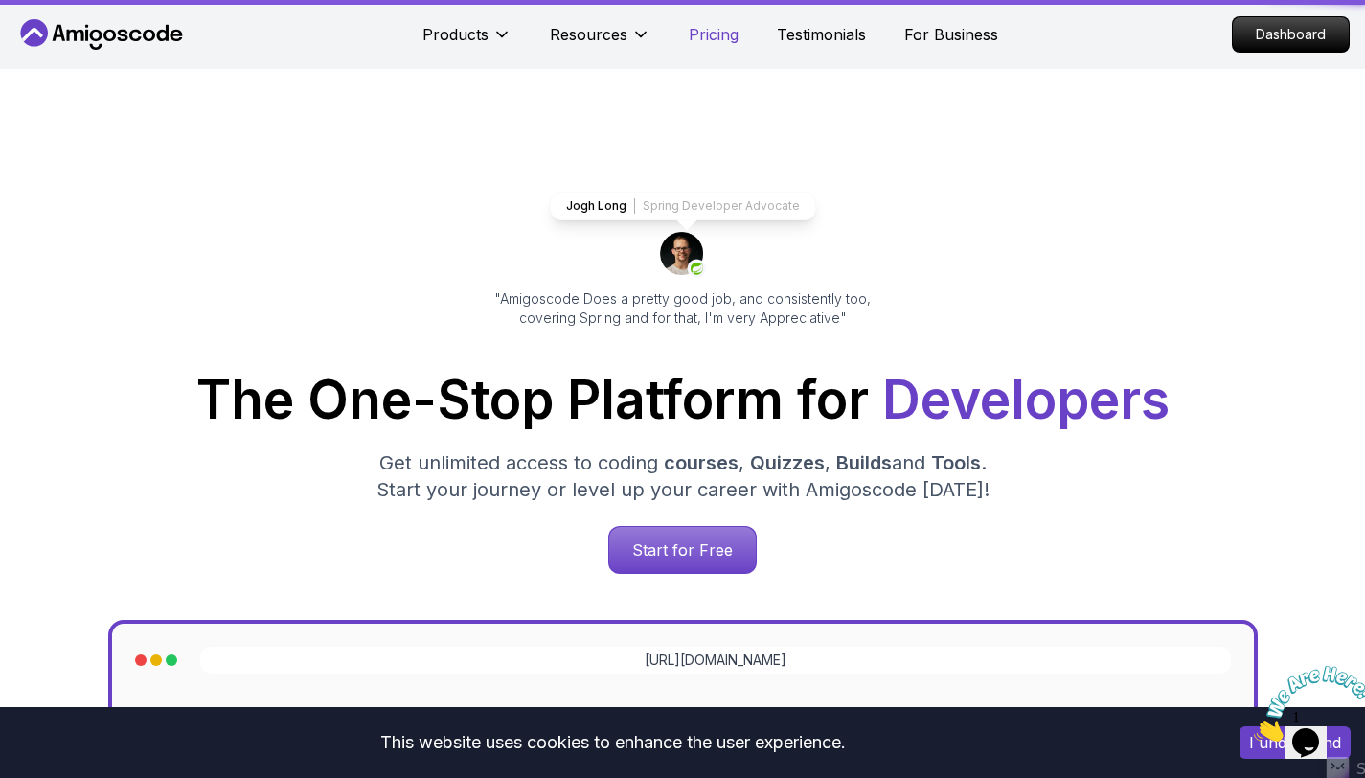
scroll to position [4135, 0]
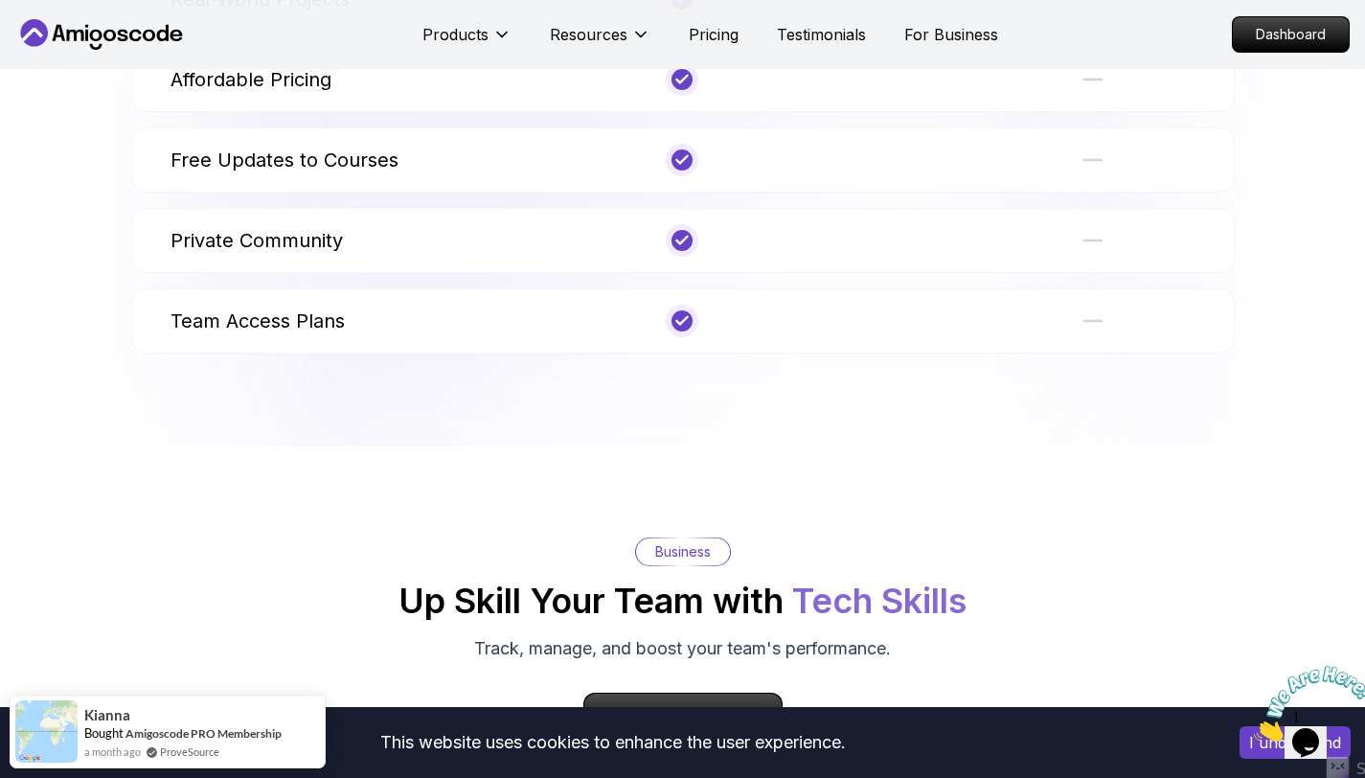
scroll to position [7748, 0]
drag, startPoint x: 367, startPoint y: 512, endPoint x: 402, endPoint y: 147, distance: 366.6
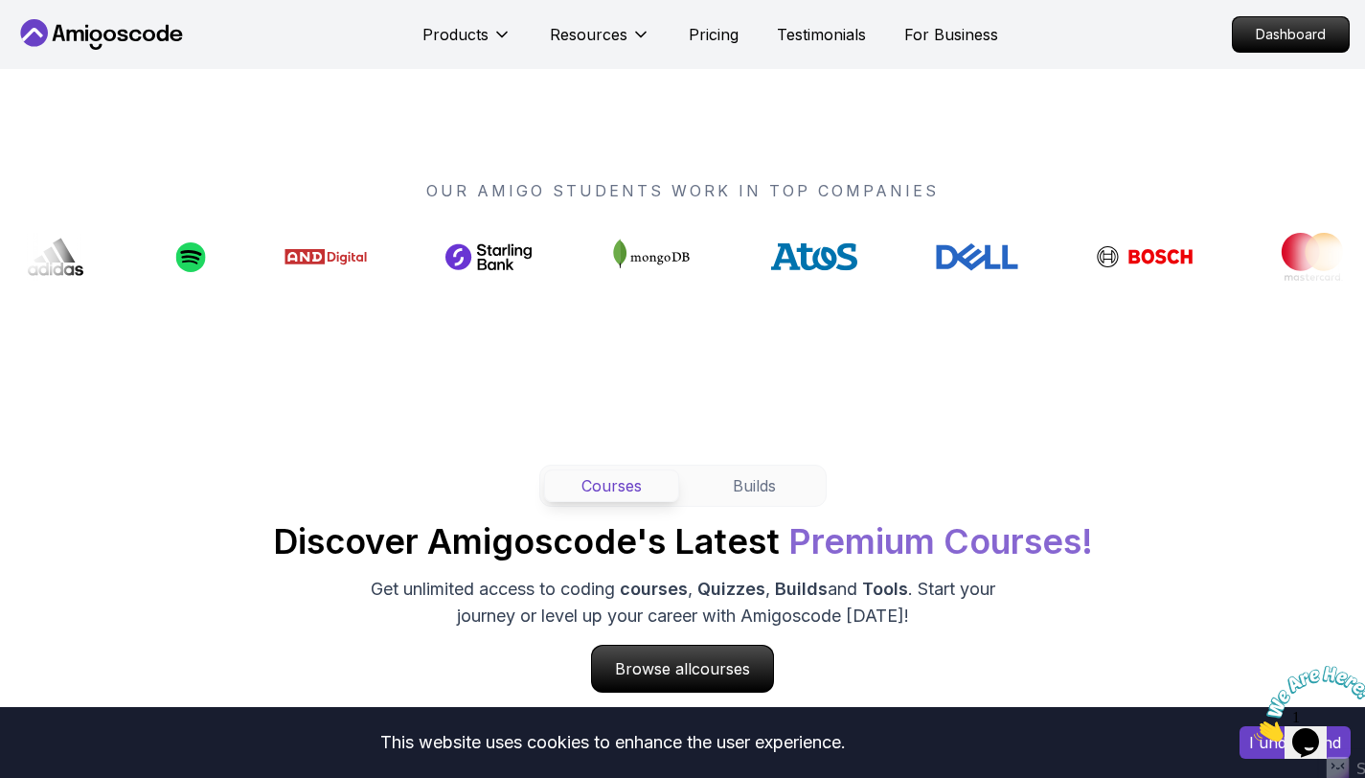
scroll to position [1411, 0]
